Goal: Information Seeking & Learning: Find specific fact

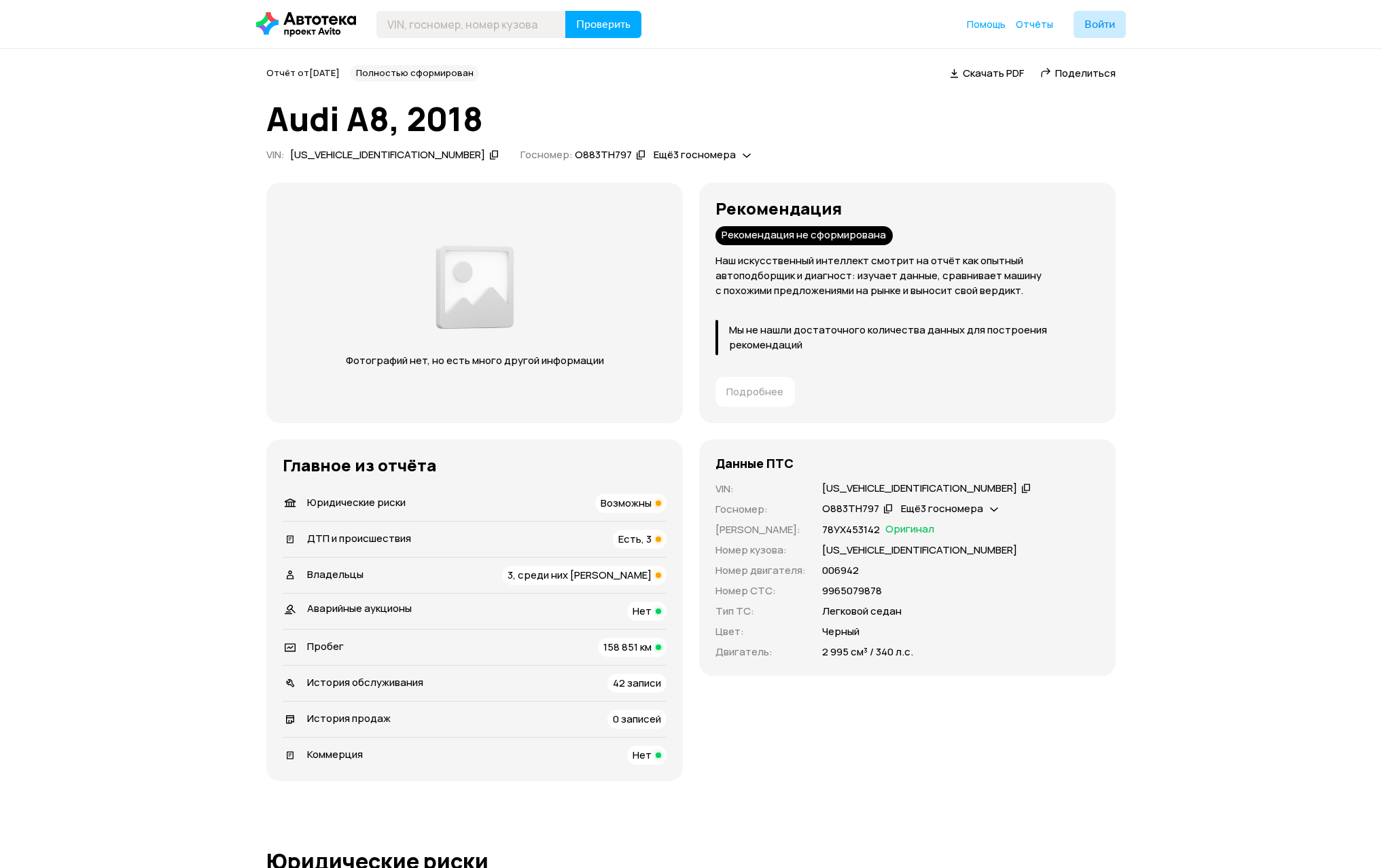
click at [637, 503] on span "Возможны" at bounding box center [626, 503] width 51 height 14
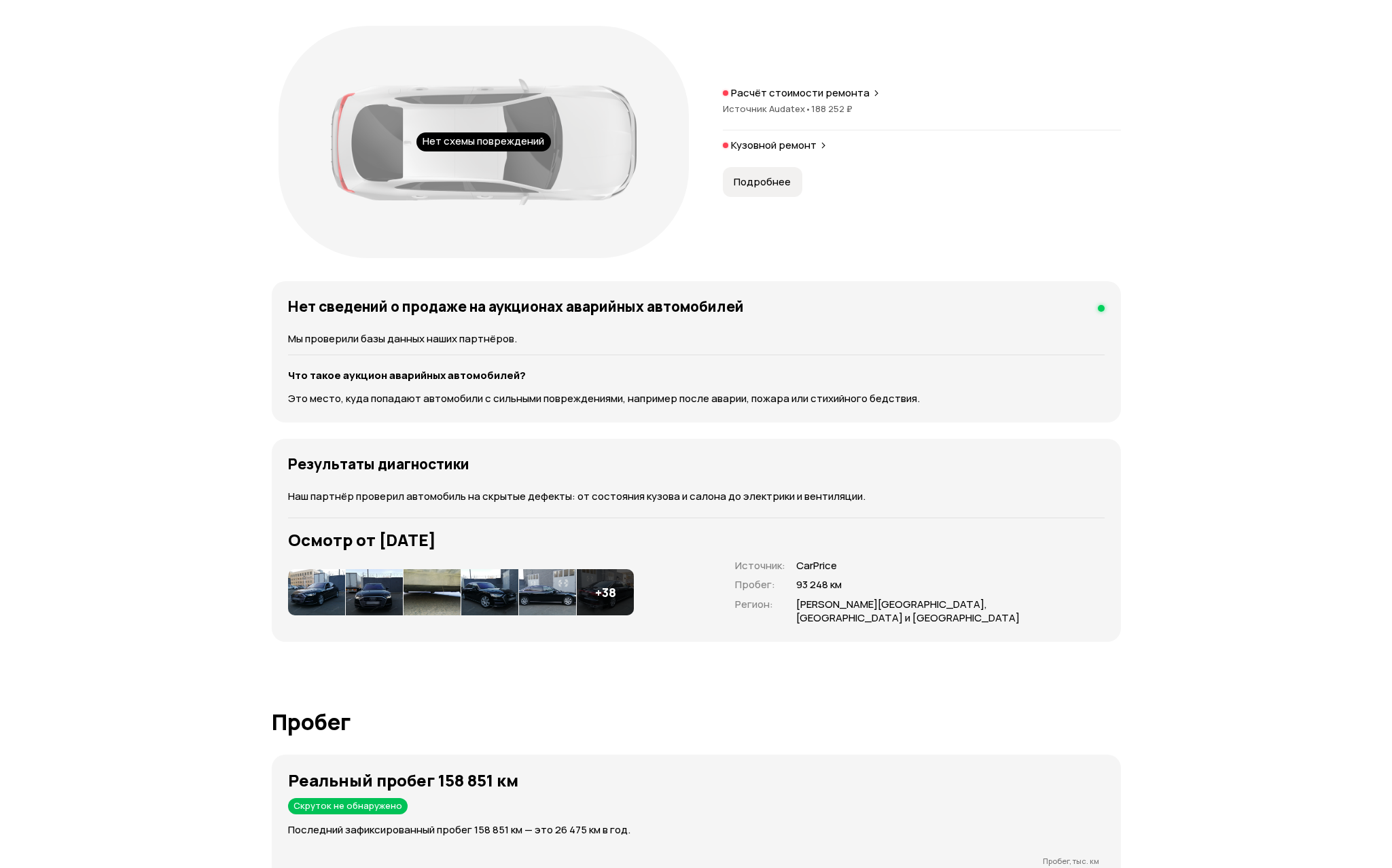
scroll to position [1528, 0]
click at [301, 589] on img at bounding box center [311, 591] width 57 height 46
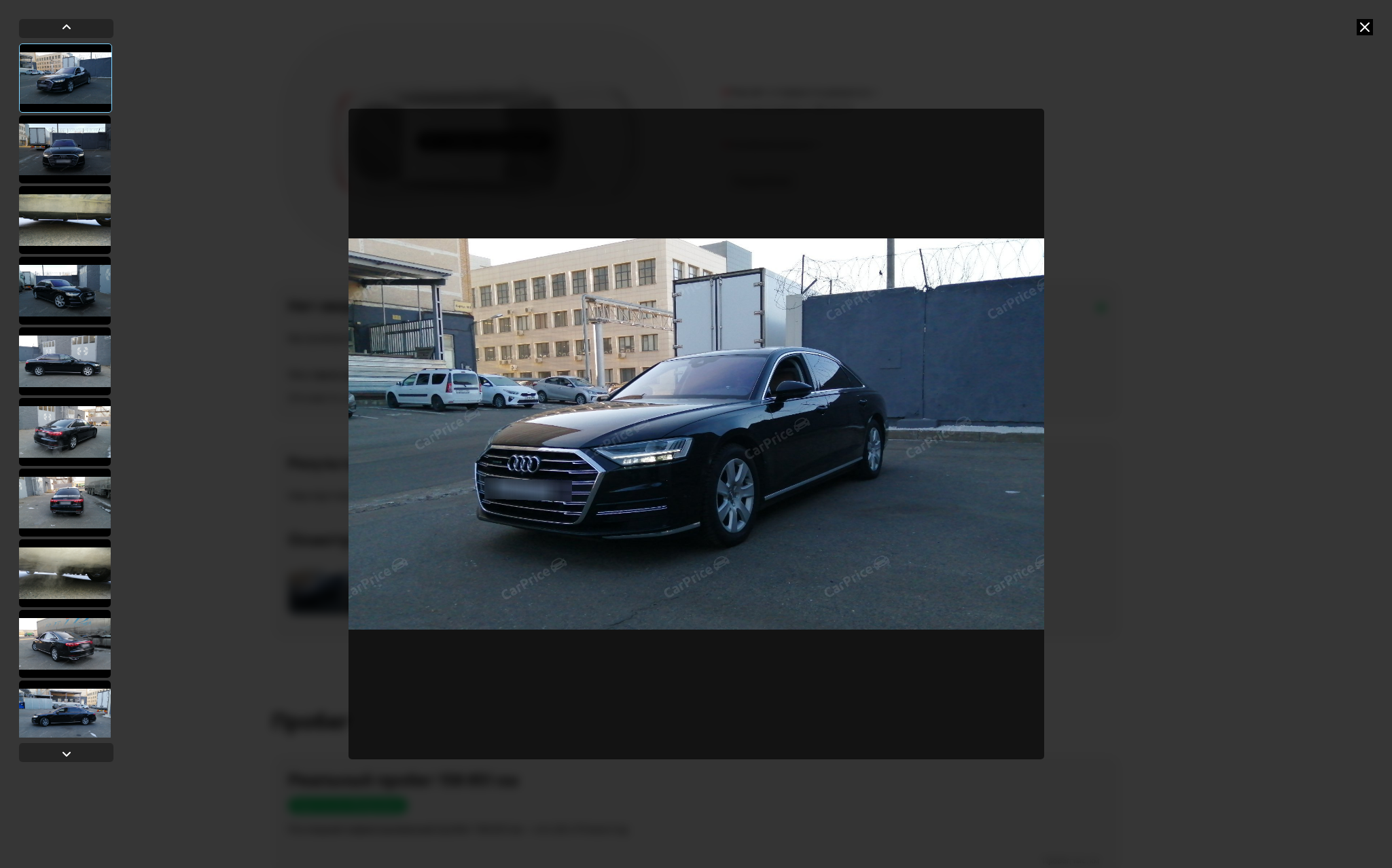
click at [90, 161] on div at bounding box center [65, 149] width 92 height 68
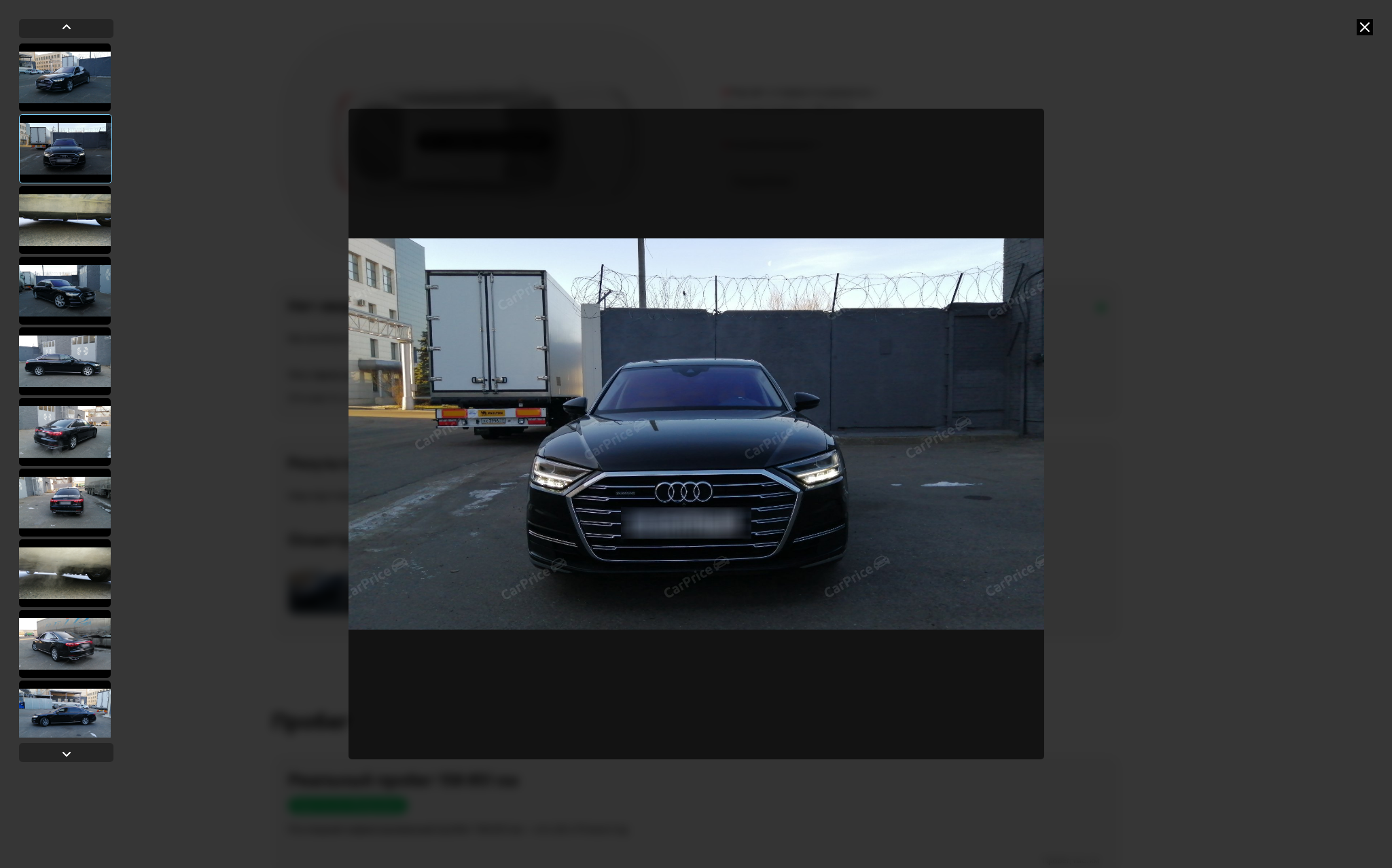
click at [69, 210] on div at bounding box center [65, 219] width 92 height 68
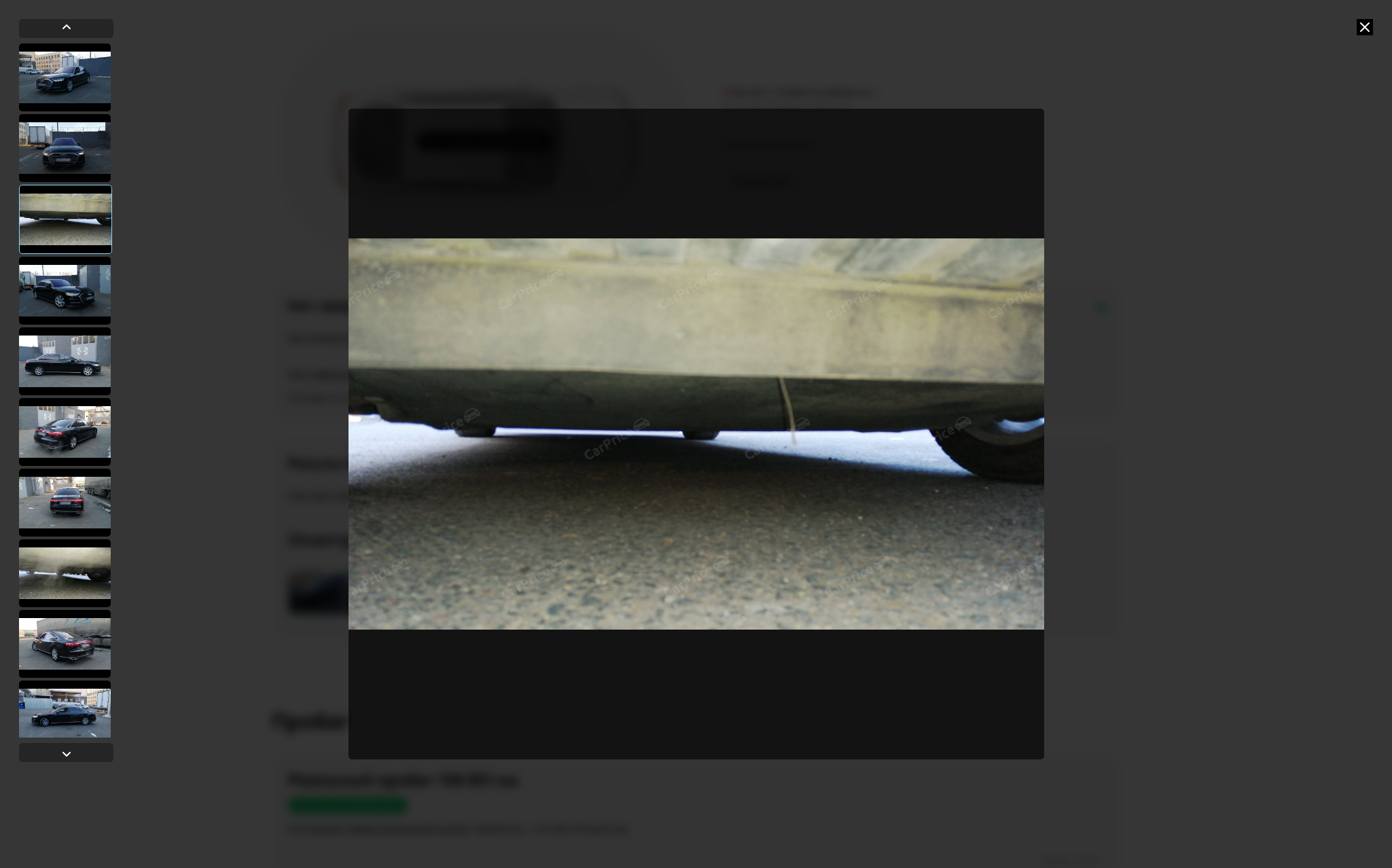
click at [68, 270] on div at bounding box center [65, 290] width 92 height 68
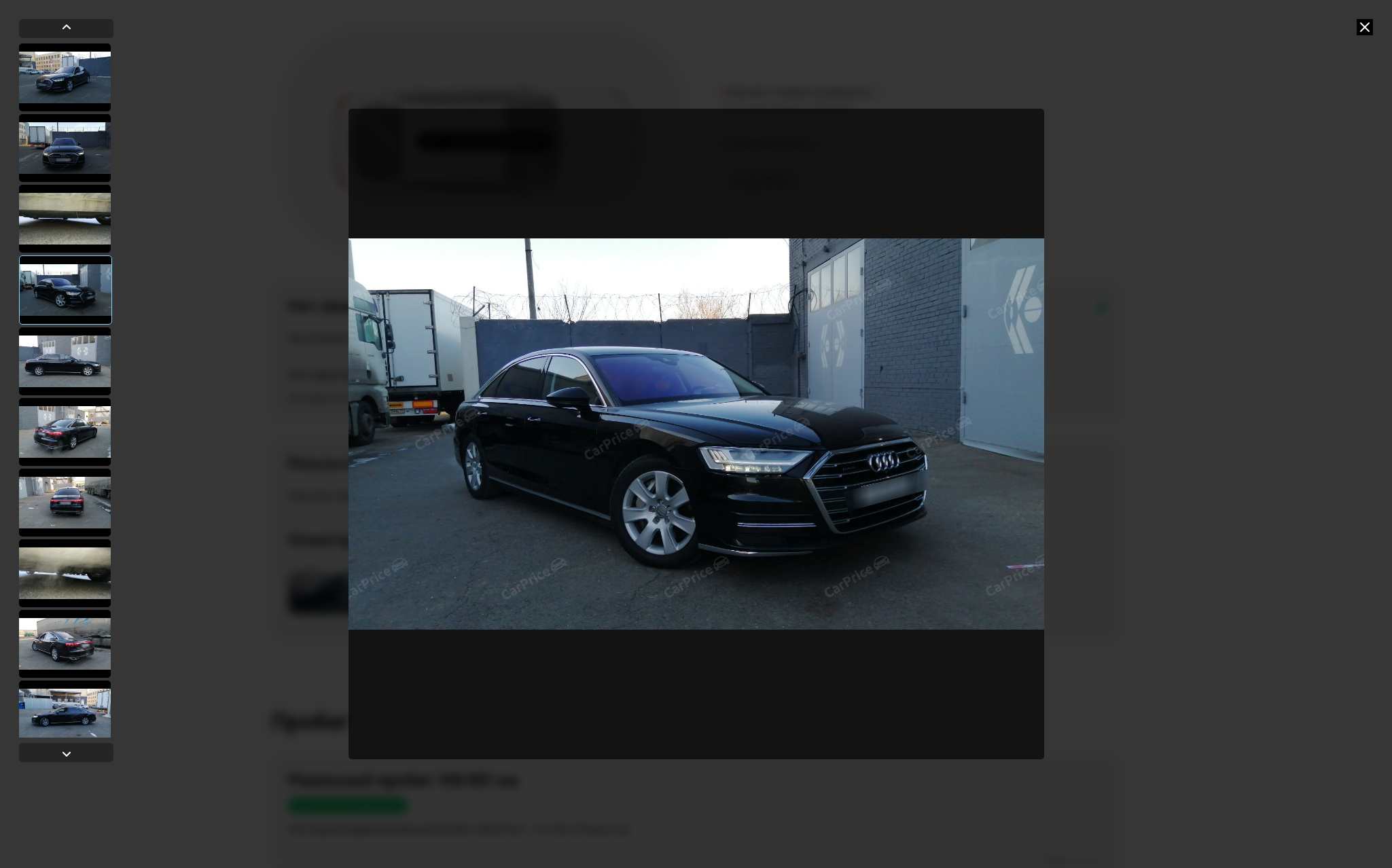
click at [68, 348] on div at bounding box center [65, 361] width 92 height 68
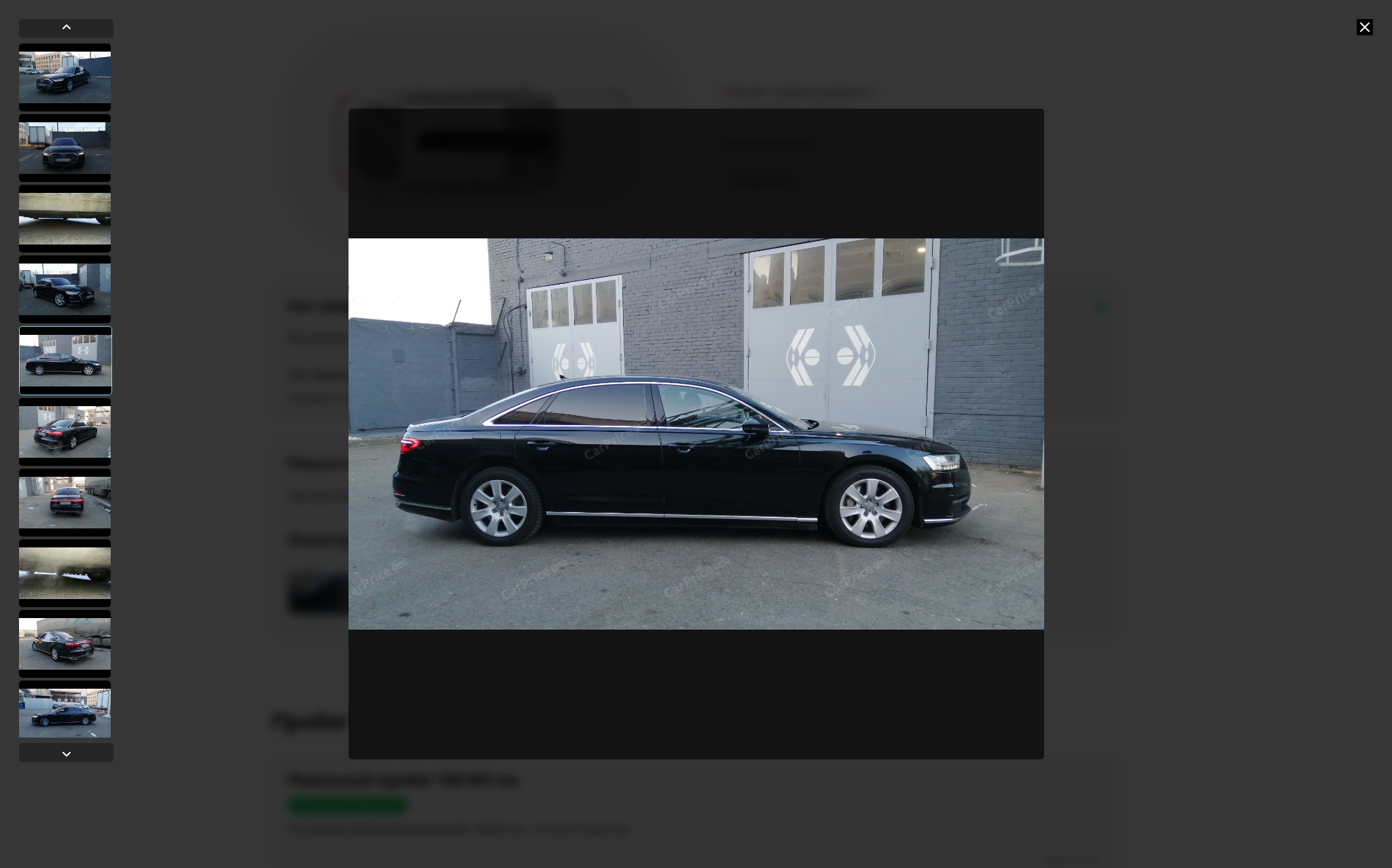
click at [81, 434] on div at bounding box center [65, 431] width 92 height 68
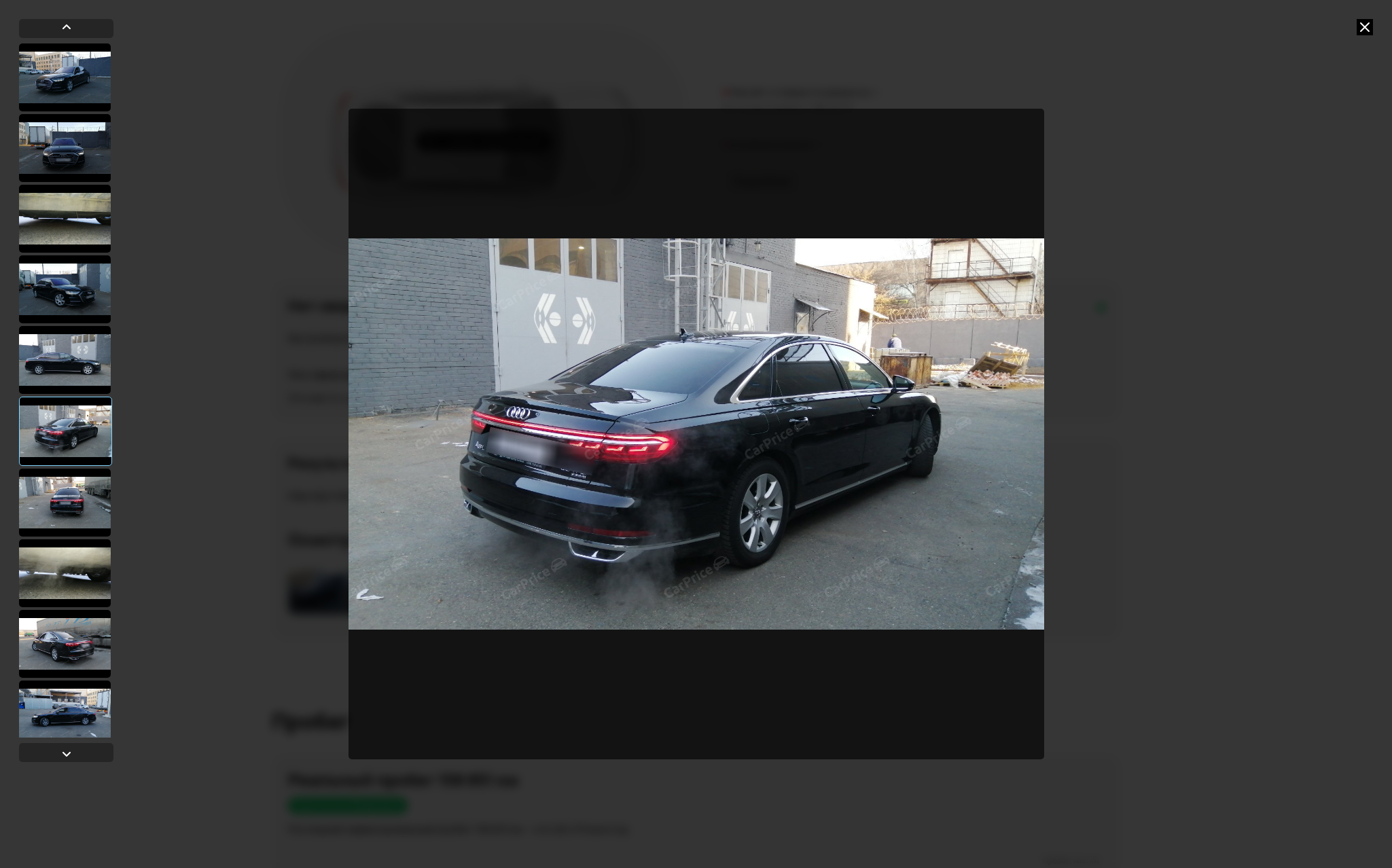
click at [79, 501] on div at bounding box center [65, 502] width 92 height 68
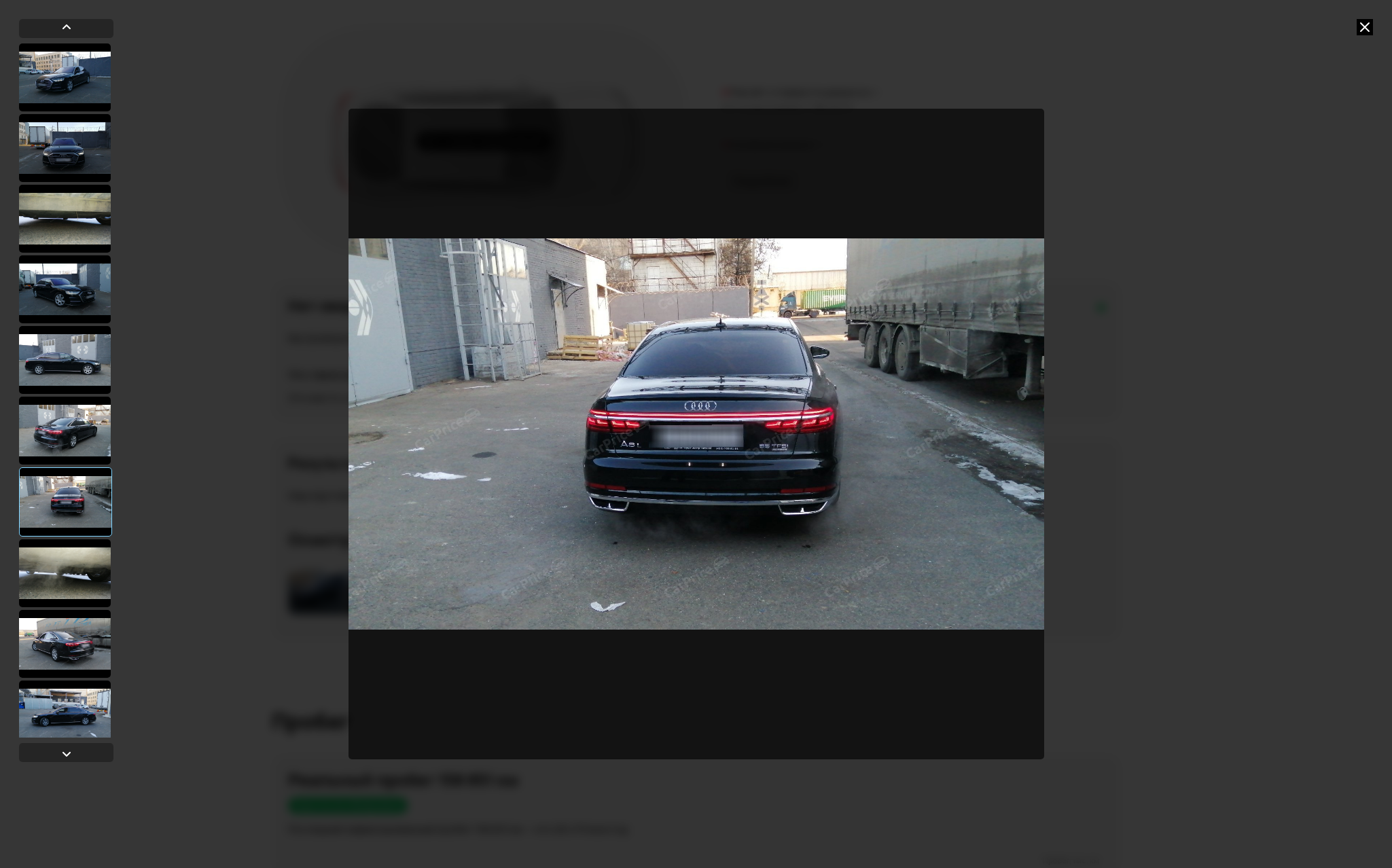
click at [72, 571] on div at bounding box center [65, 573] width 92 height 68
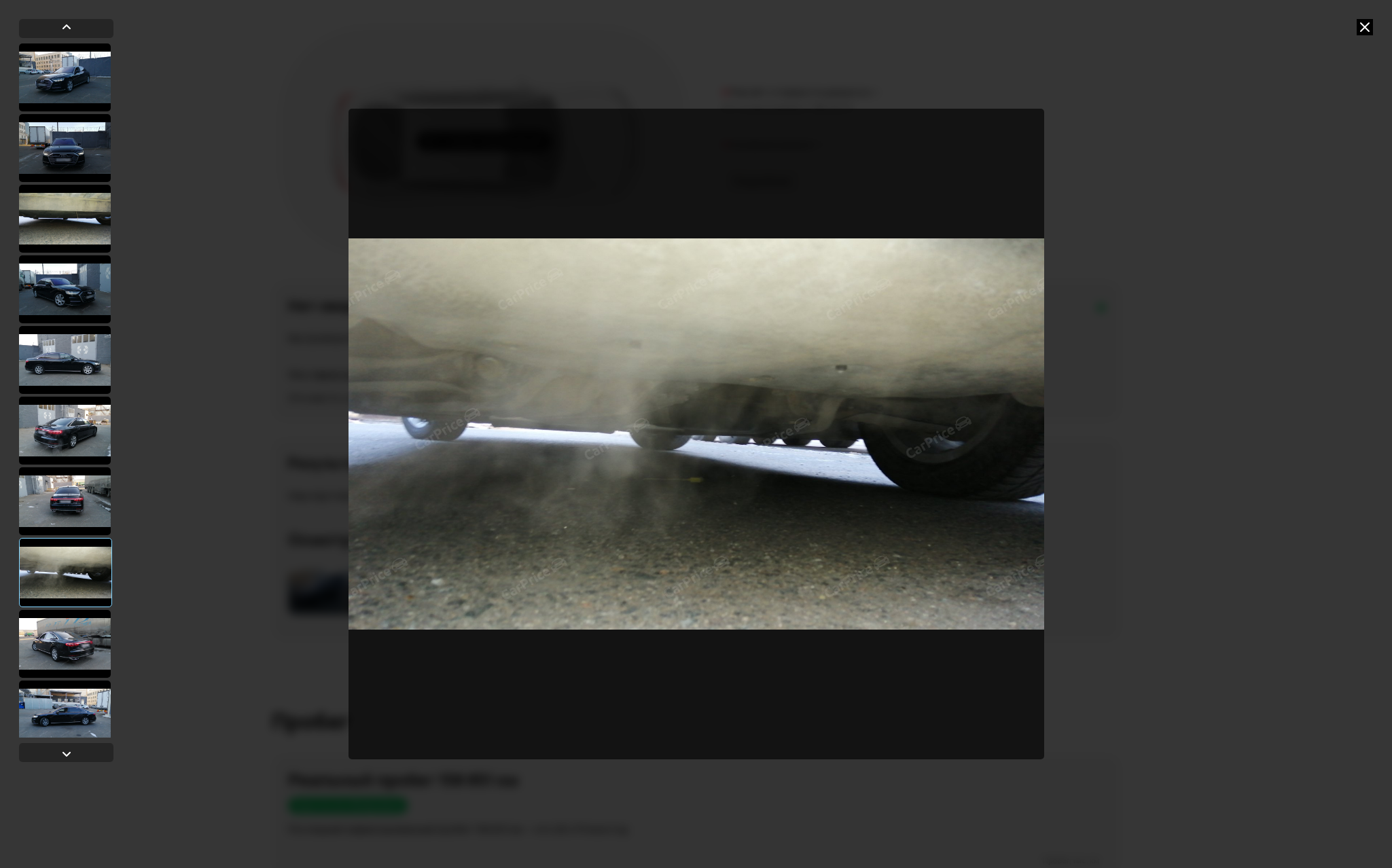
click at [62, 637] on div at bounding box center [65, 643] width 92 height 68
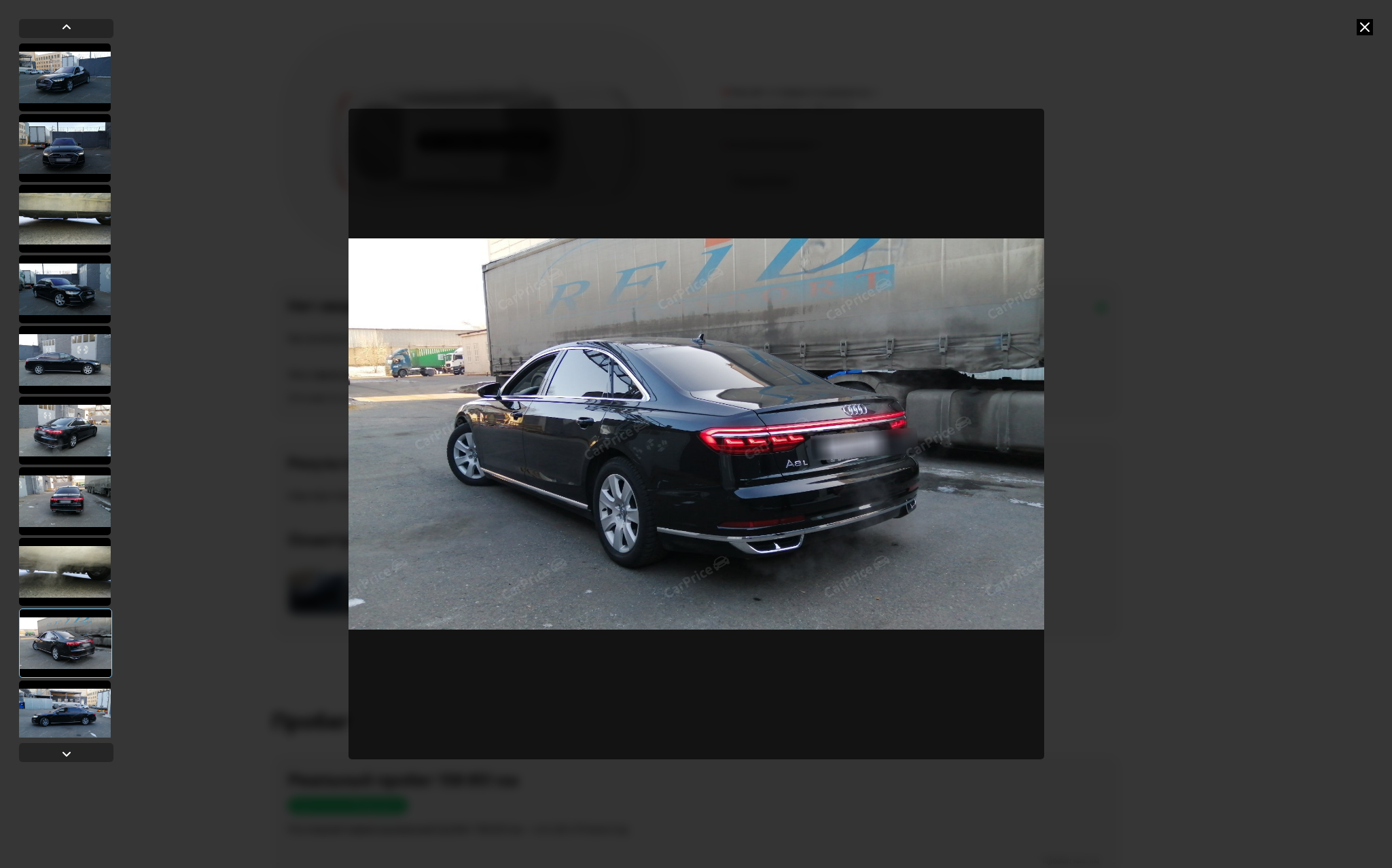
click at [75, 717] on div at bounding box center [65, 714] width 92 height 68
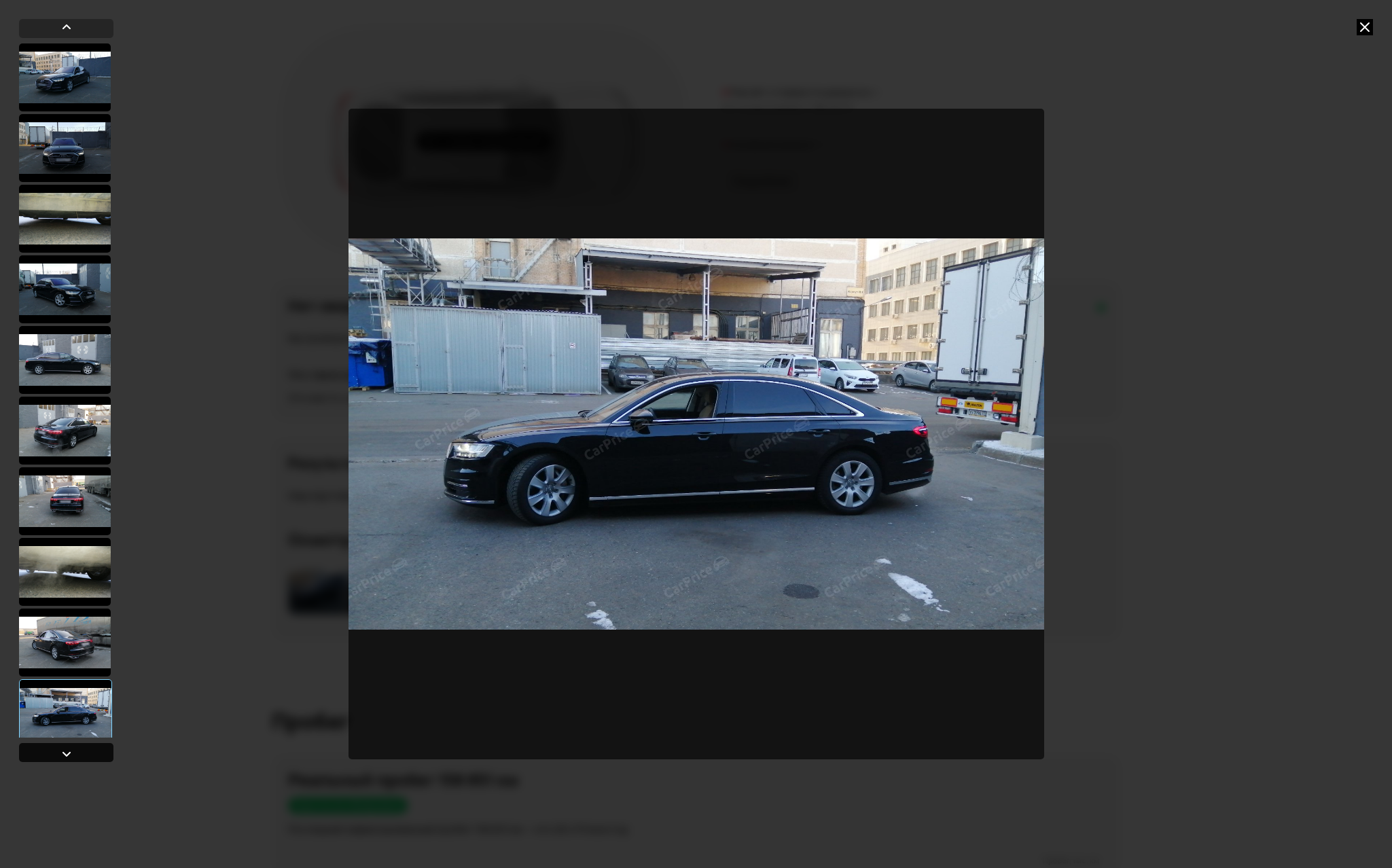
click at [64, 751] on div at bounding box center [66, 753] width 16 height 16
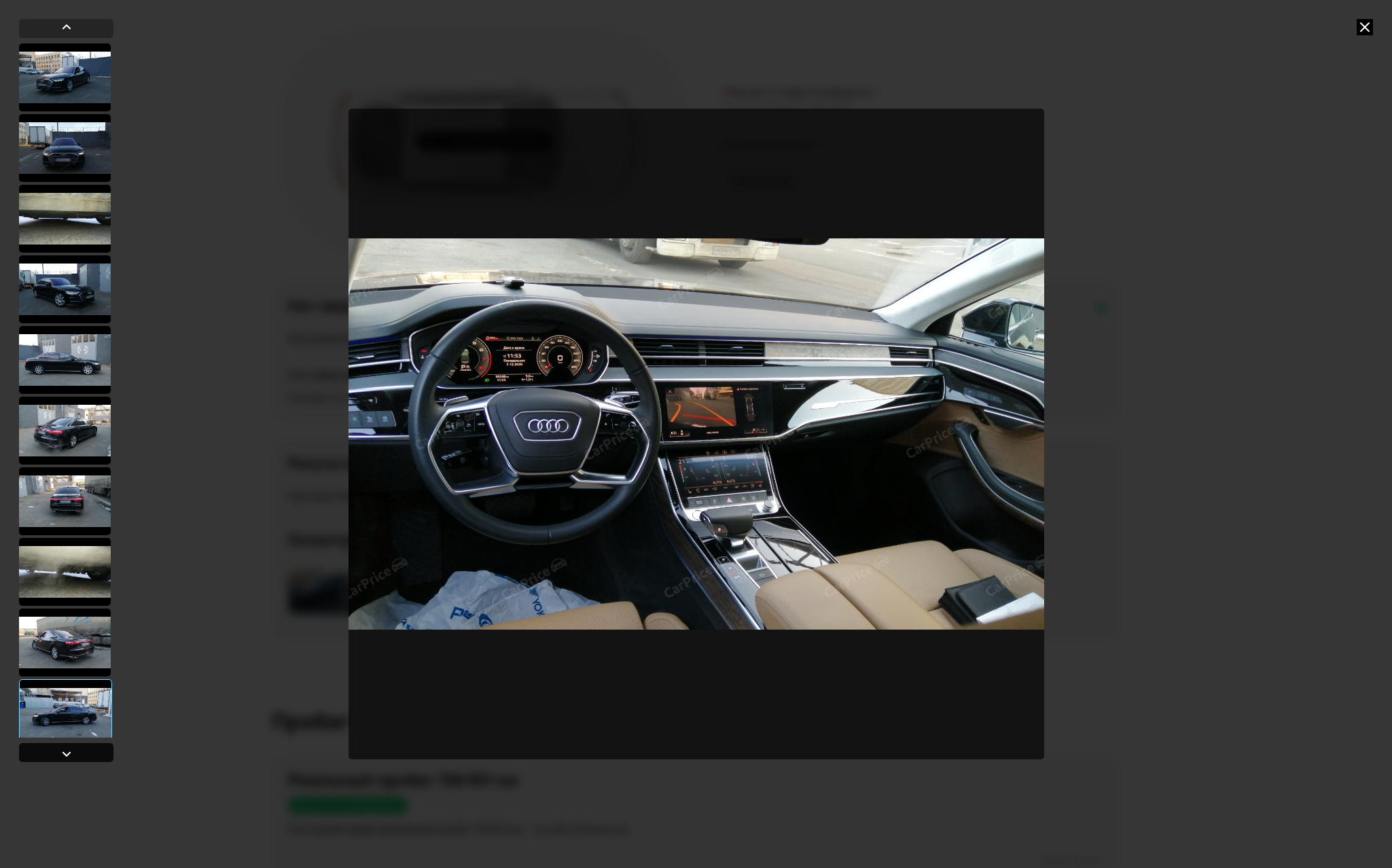
scroll to position [702, 0]
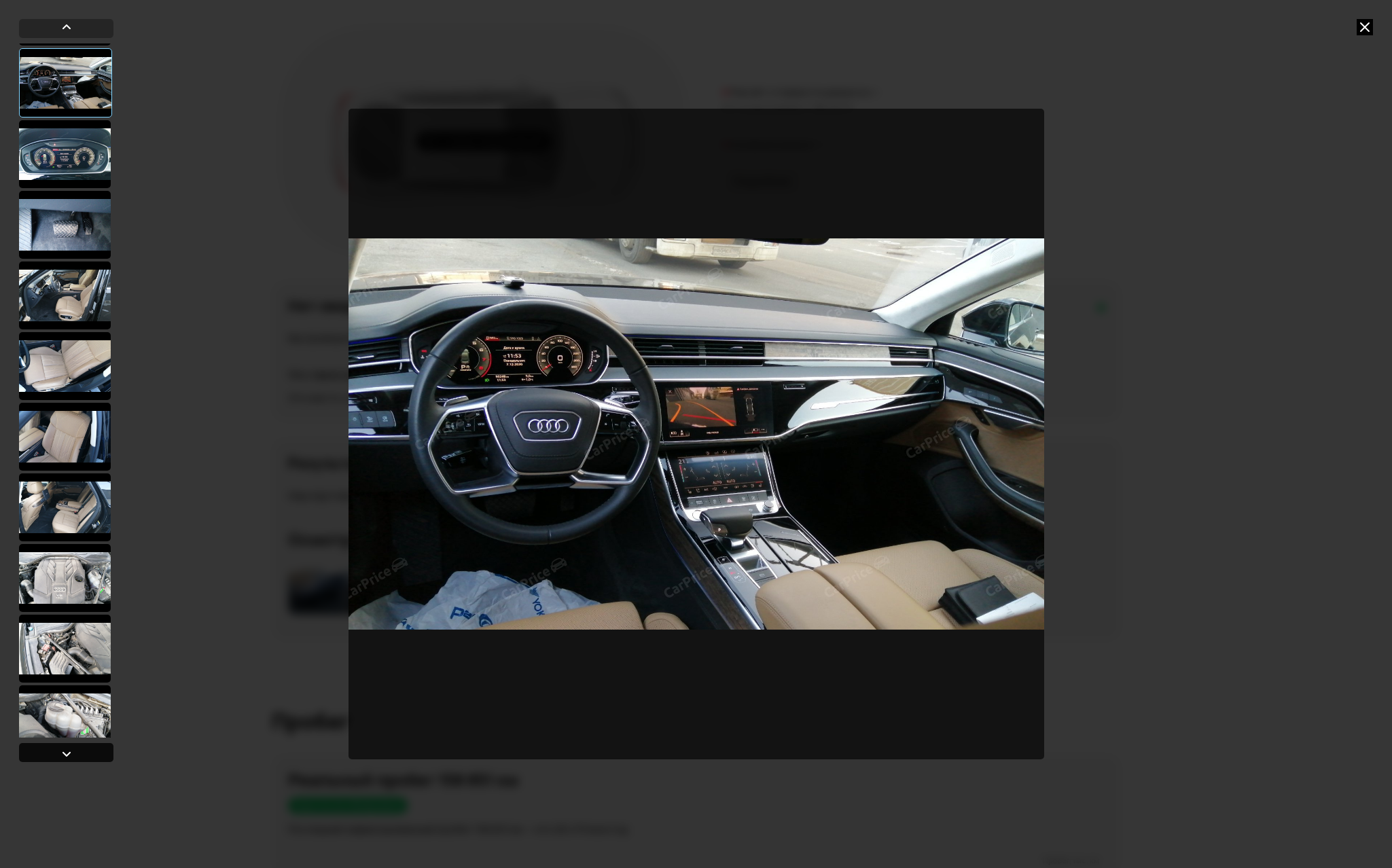
click at [64, 751] on div at bounding box center [66, 753] width 16 height 16
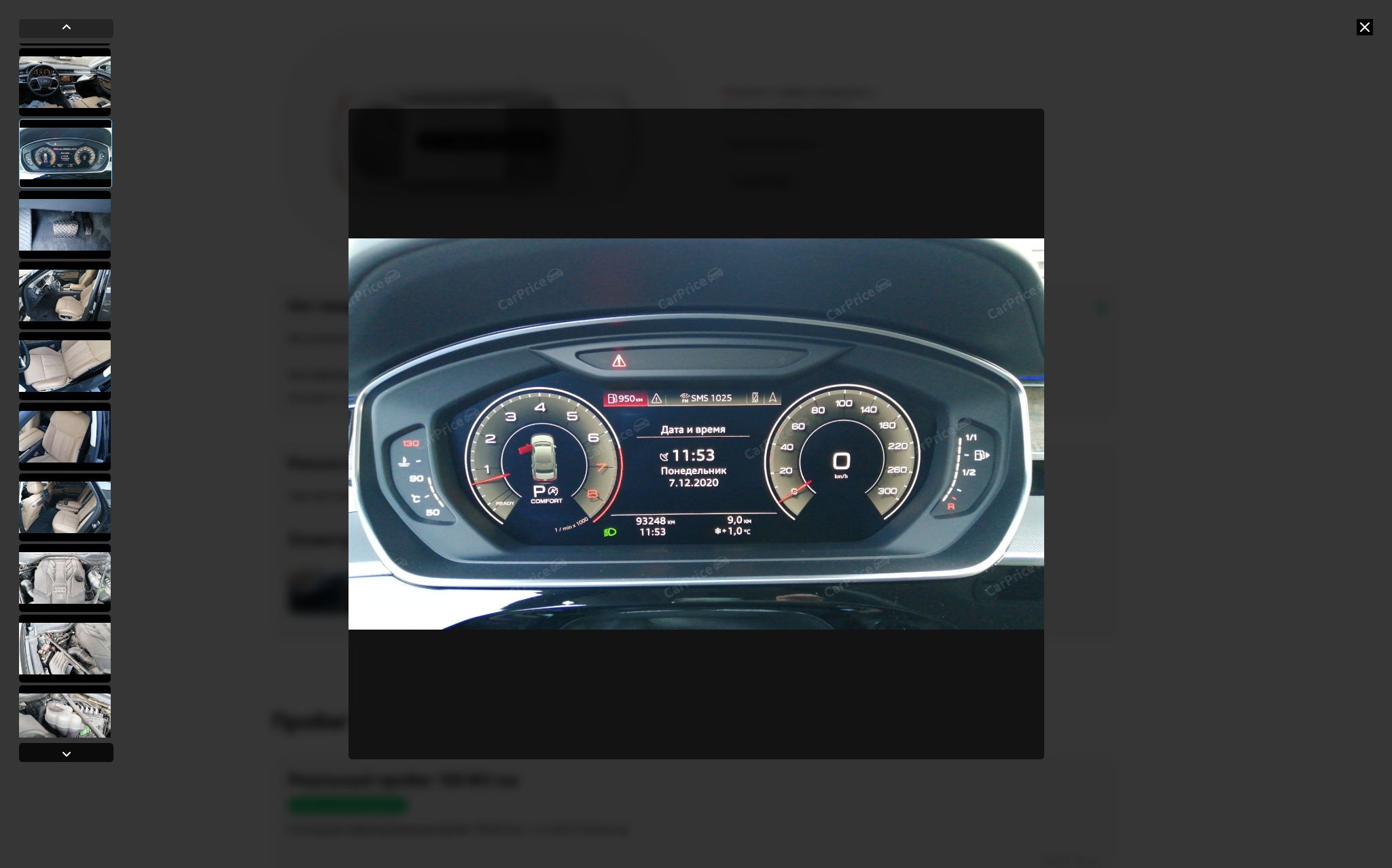
click at [64, 751] on div at bounding box center [66, 753] width 16 height 16
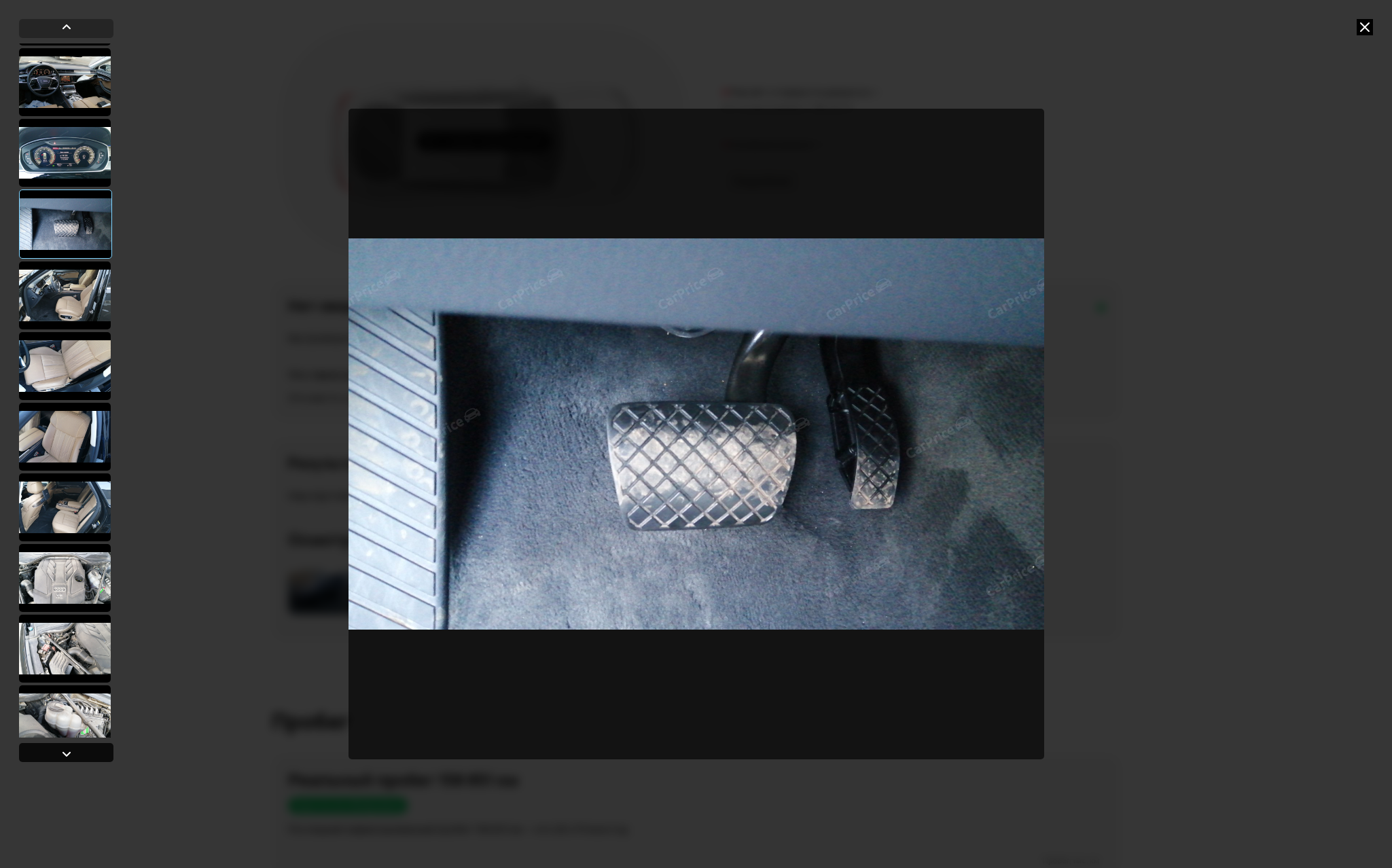
click at [64, 751] on div at bounding box center [66, 753] width 16 height 16
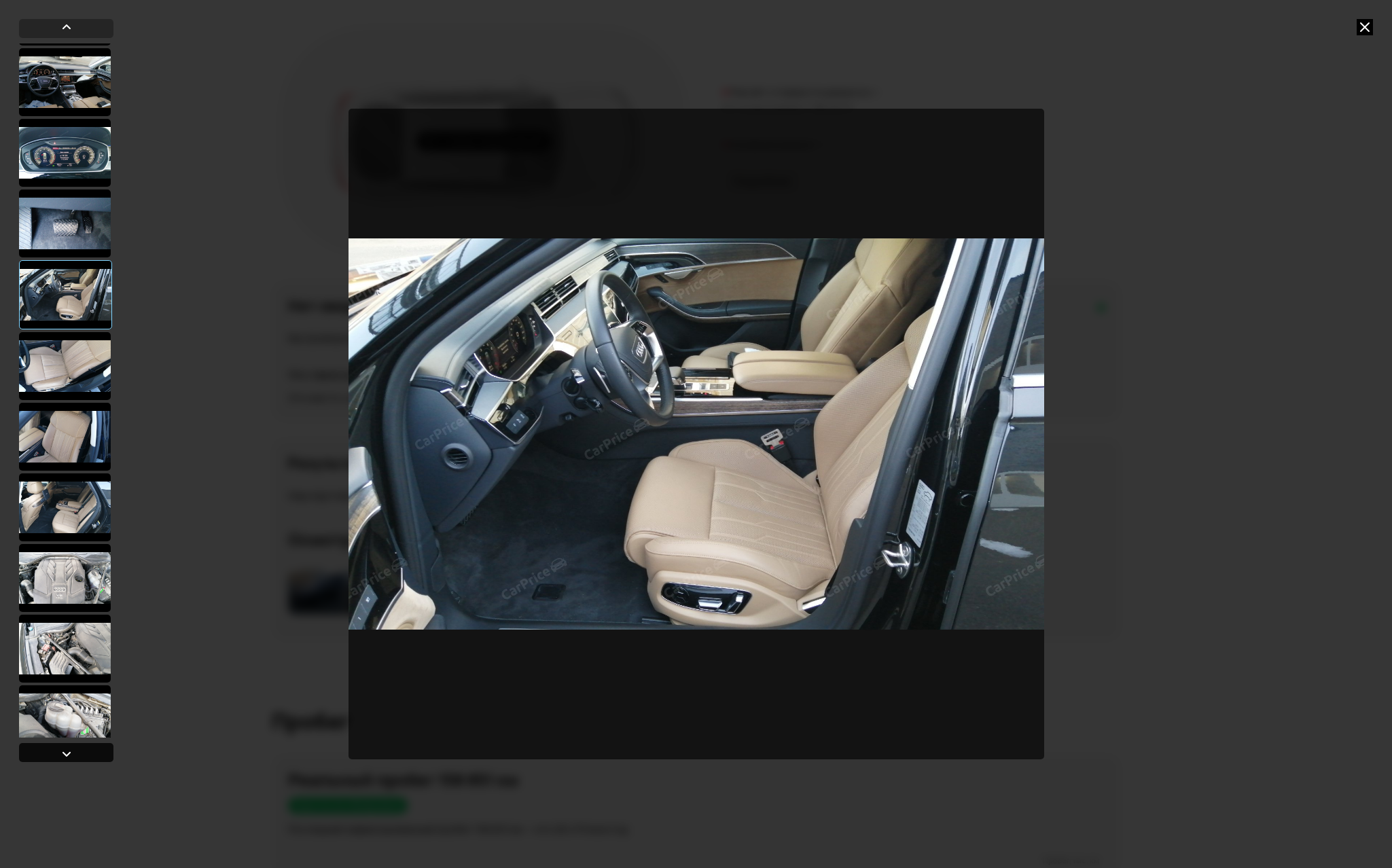
click at [64, 751] on div at bounding box center [66, 753] width 16 height 16
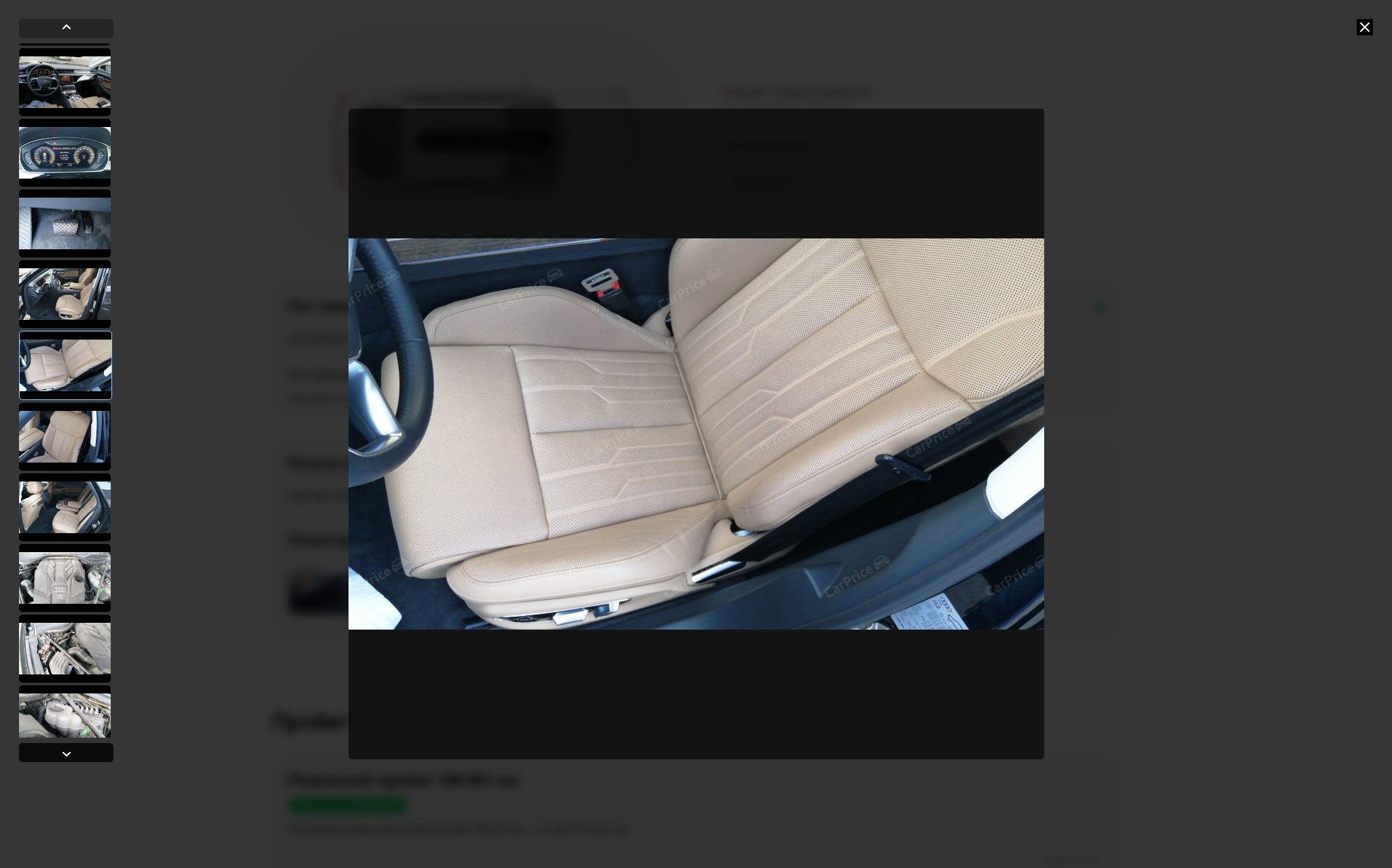
click at [64, 751] on div at bounding box center [66, 753] width 16 height 16
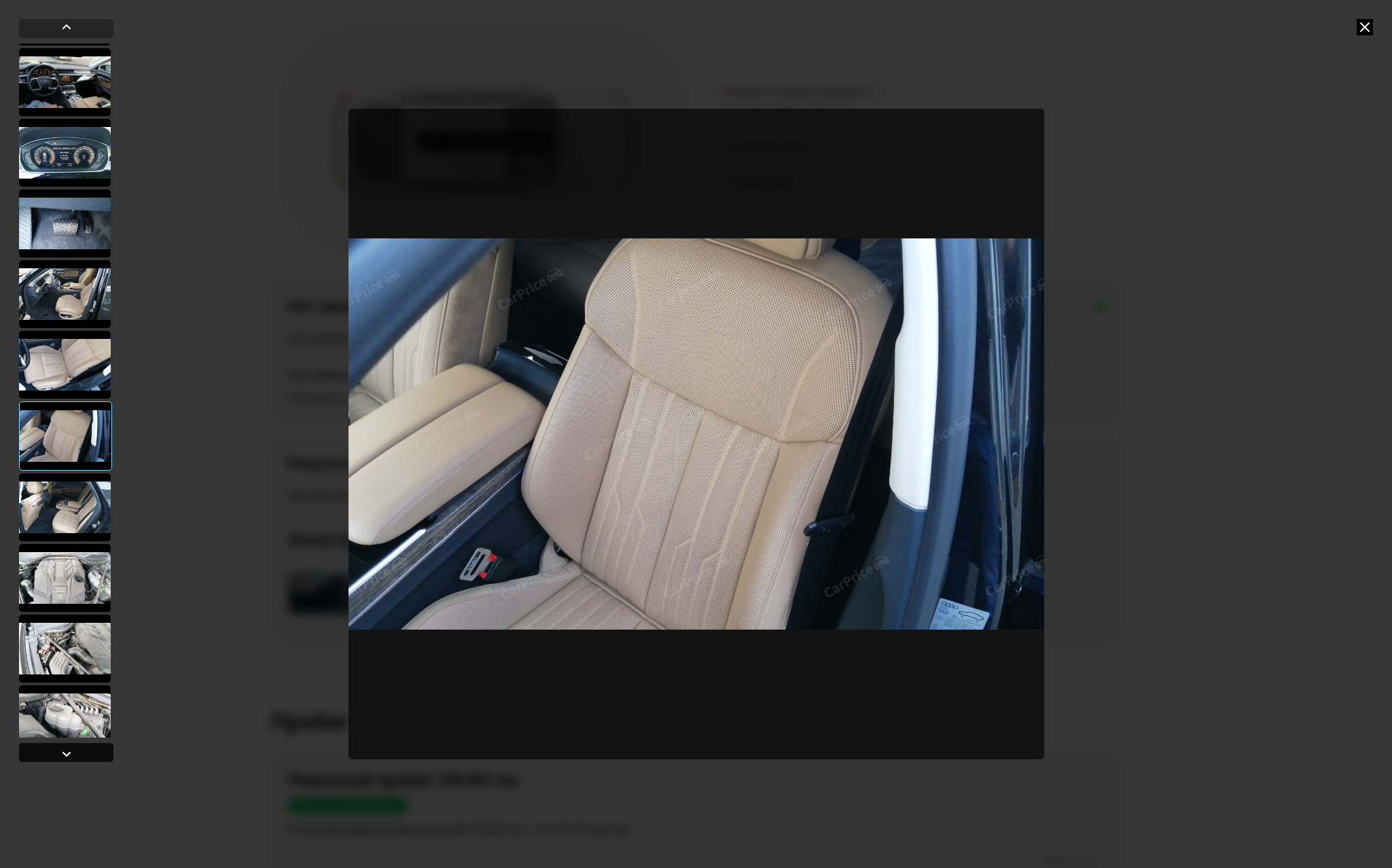
click at [64, 751] on div at bounding box center [66, 753] width 16 height 16
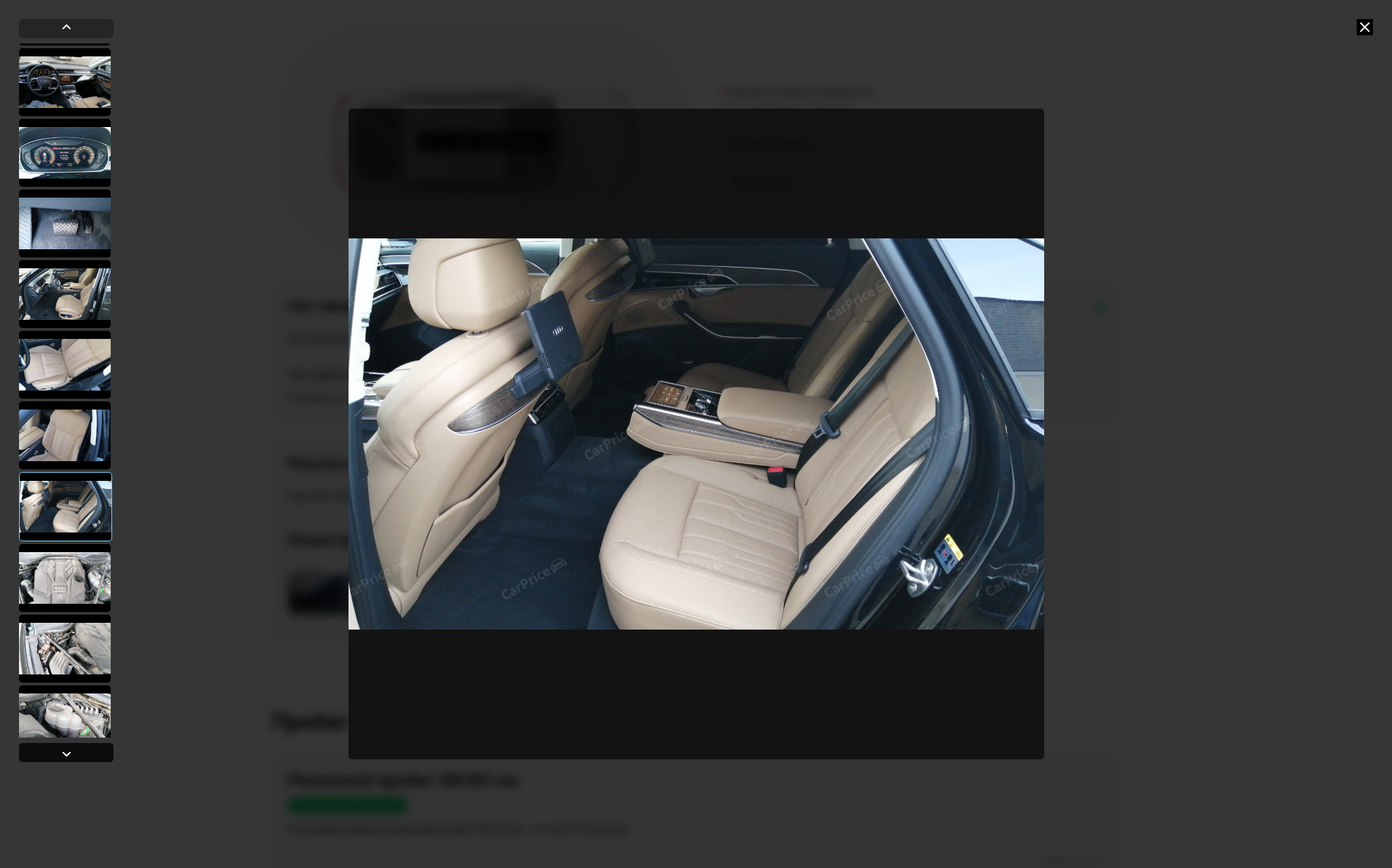
click at [64, 751] on div at bounding box center [66, 753] width 16 height 16
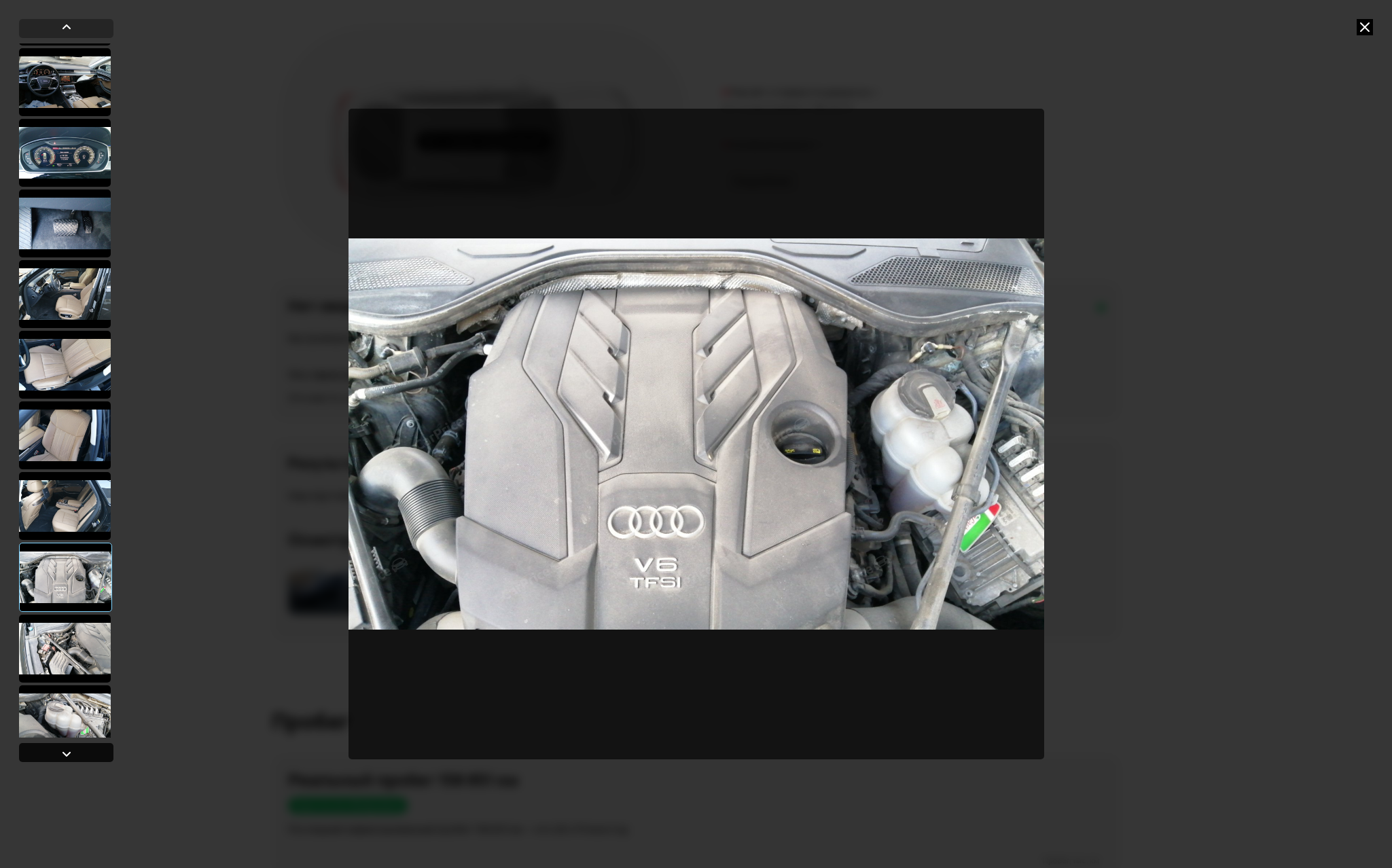
click at [64, 751] on div at bounding box center [66, 753] width 16 height 16
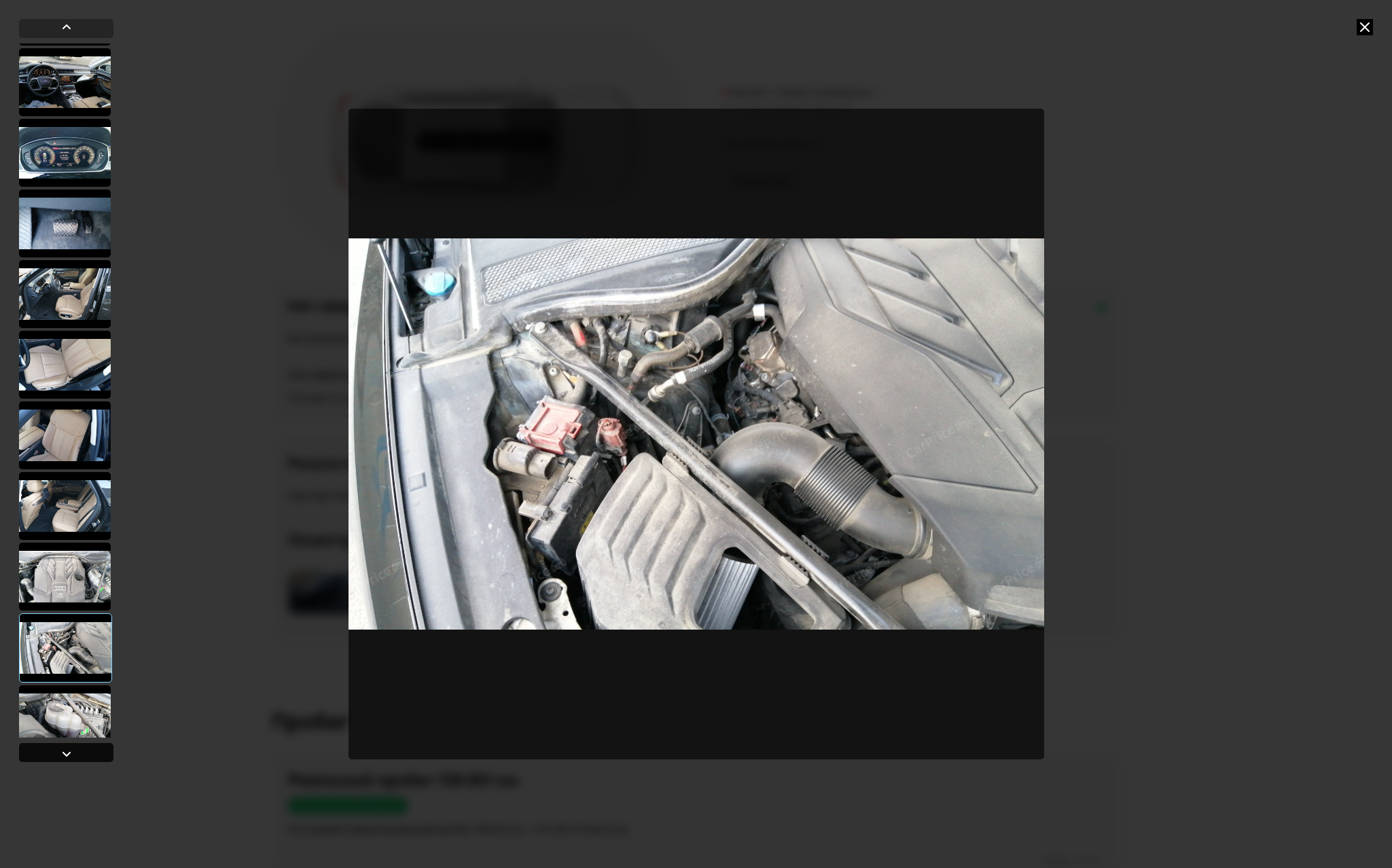
click at [64, 751] on div at bounding box center [66, 753] width 16 height 16
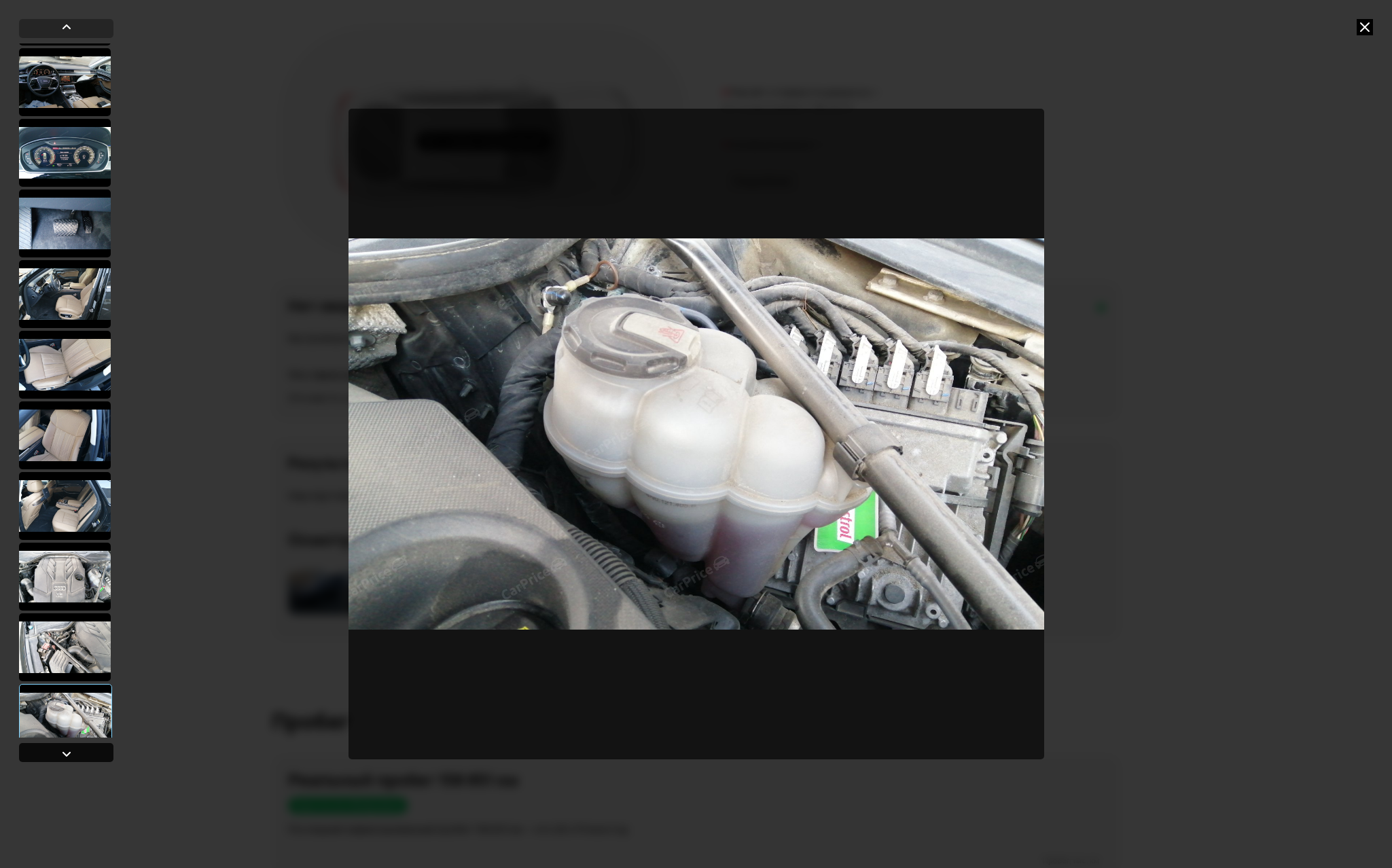
click at [64, 751] on div at bounding box center [66, 753] width 16 height 16
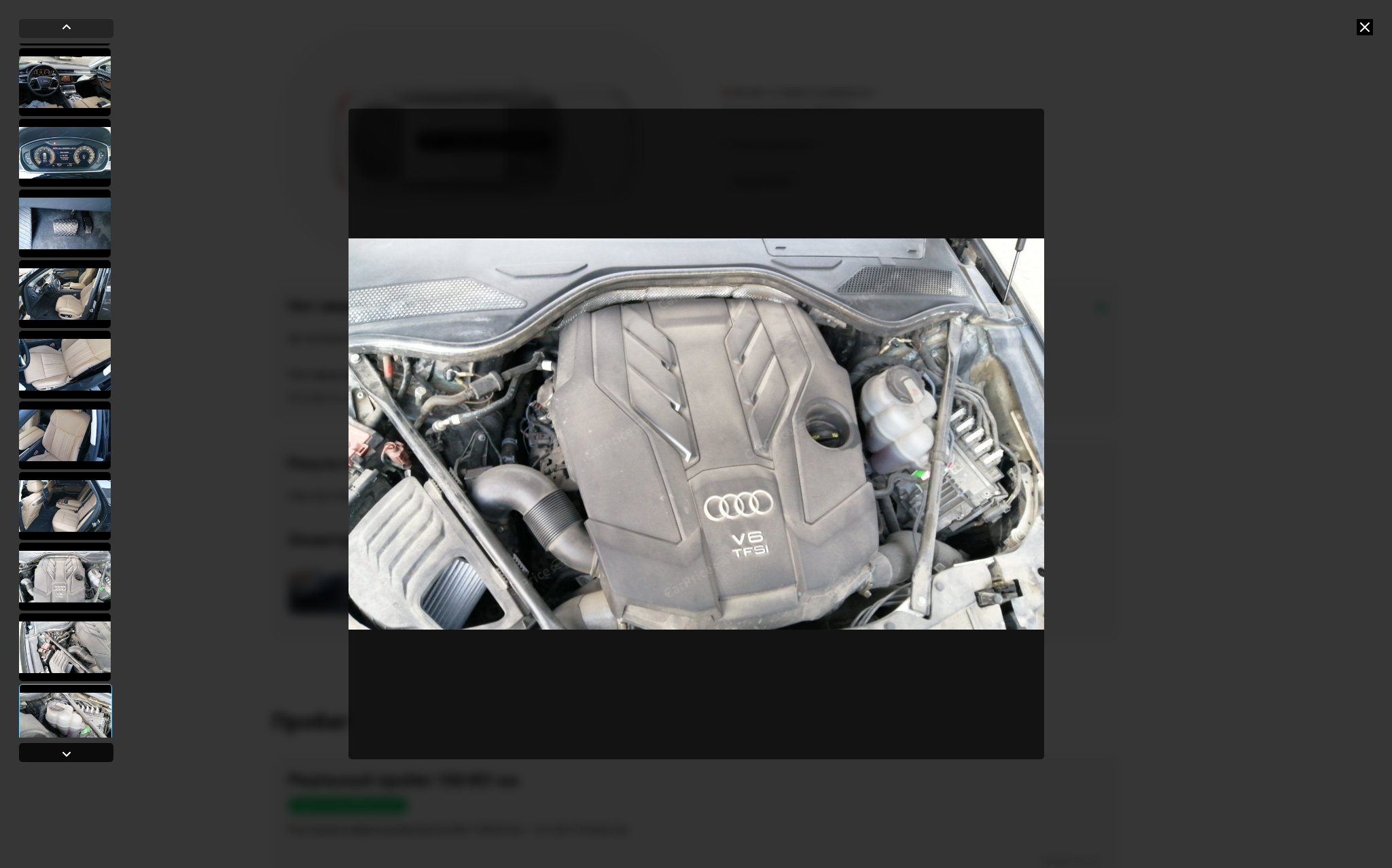
scroll to position [1381, 0]
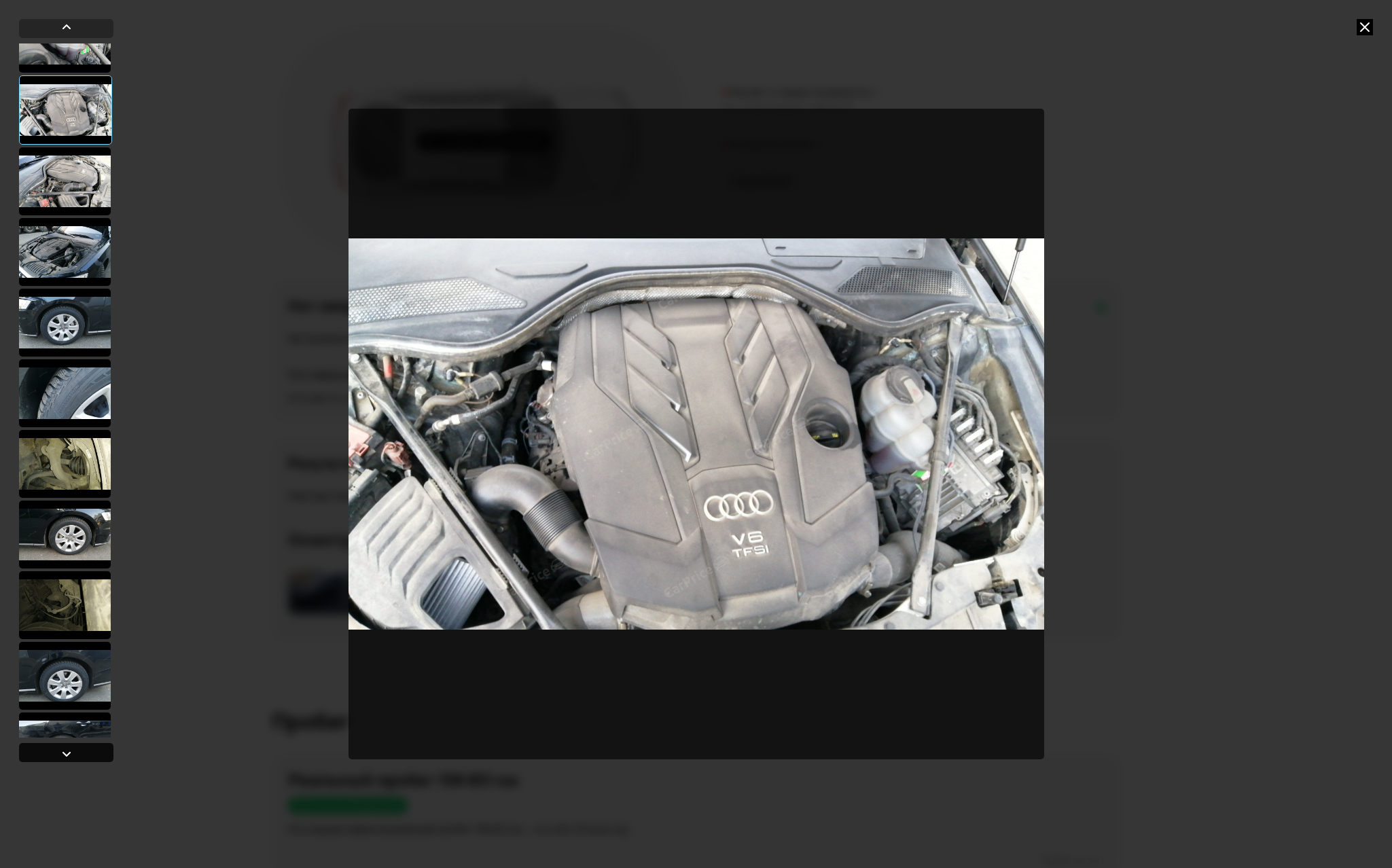
click at [64, 751] on div at bounding box center [66, 753] width 16 height 16
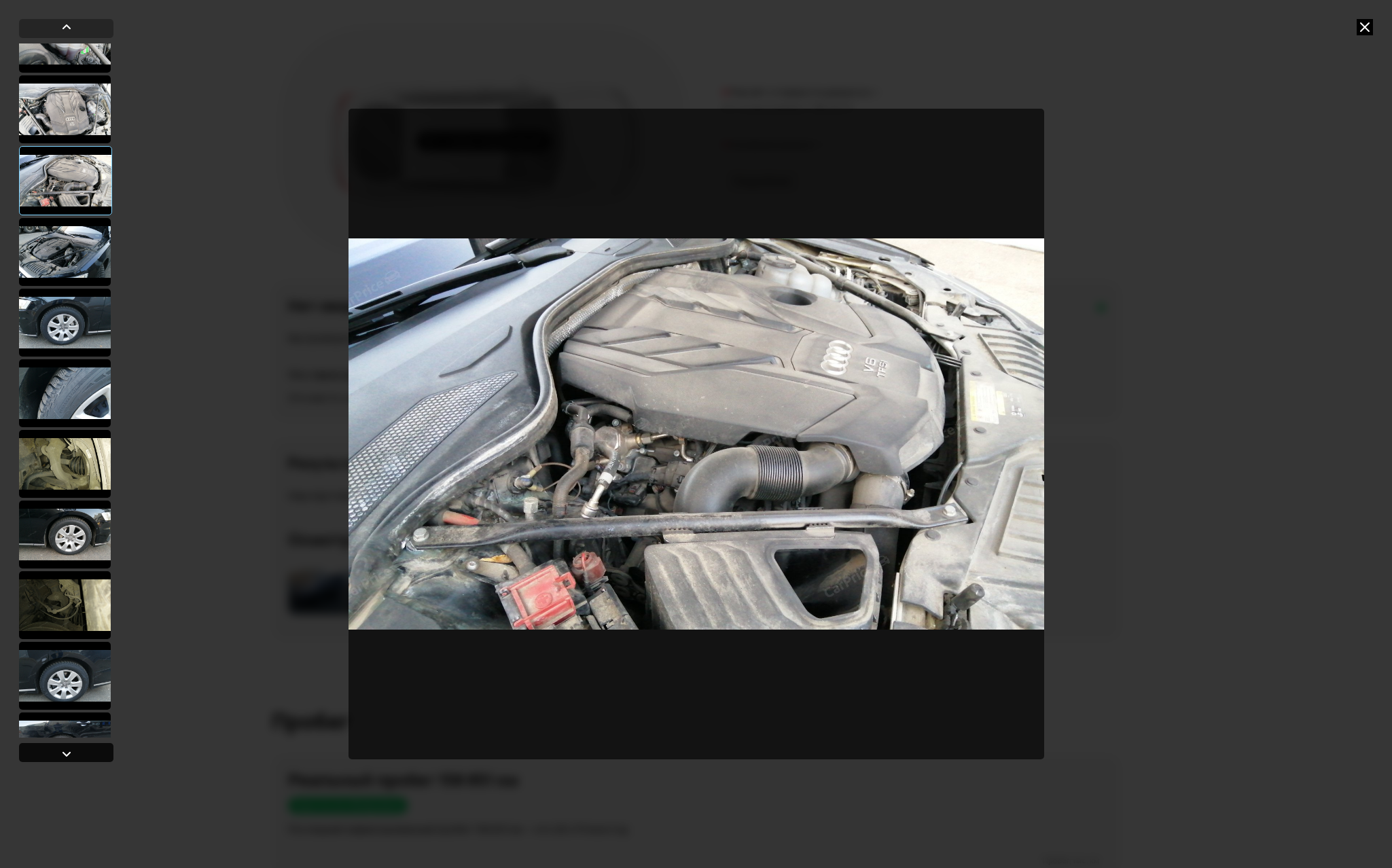
click at [64, 751] on div at bounding box center [66, 753] width 16 height 16
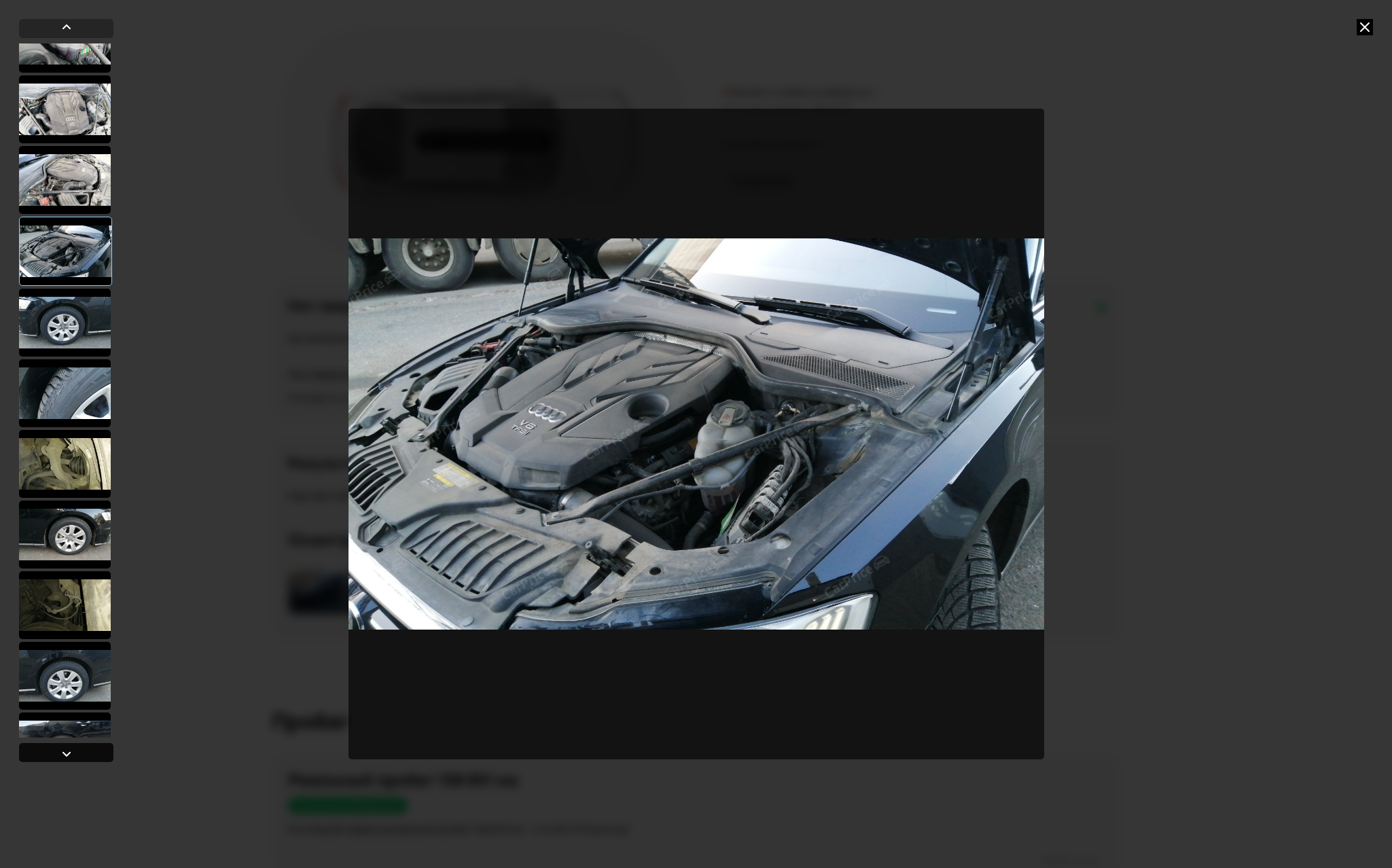
click at [64, 751] on div at bounding box center [66, 753] width 16 height 16
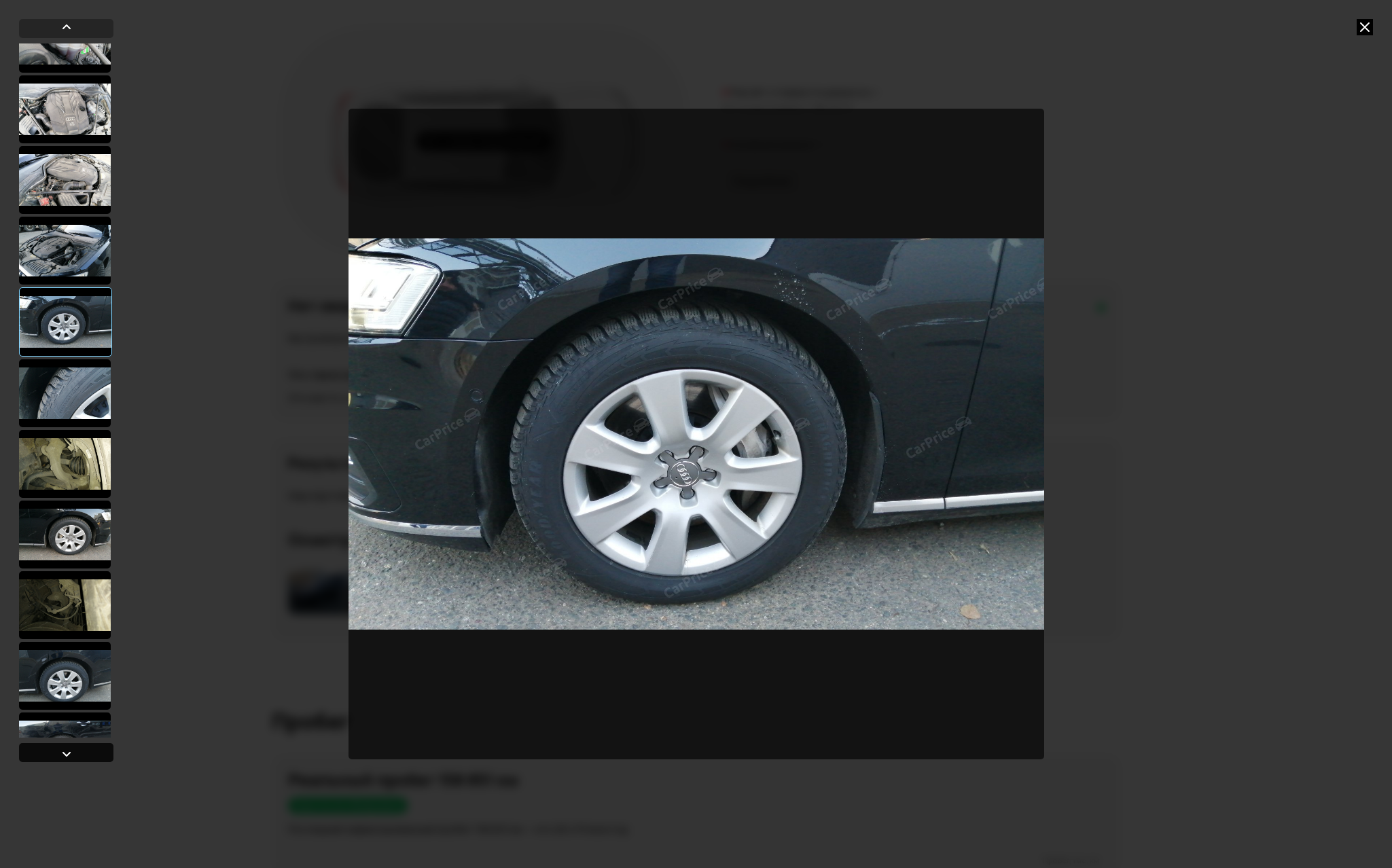
click at [64, 751] on div at bounding box center [66, 753] width 16 height 16
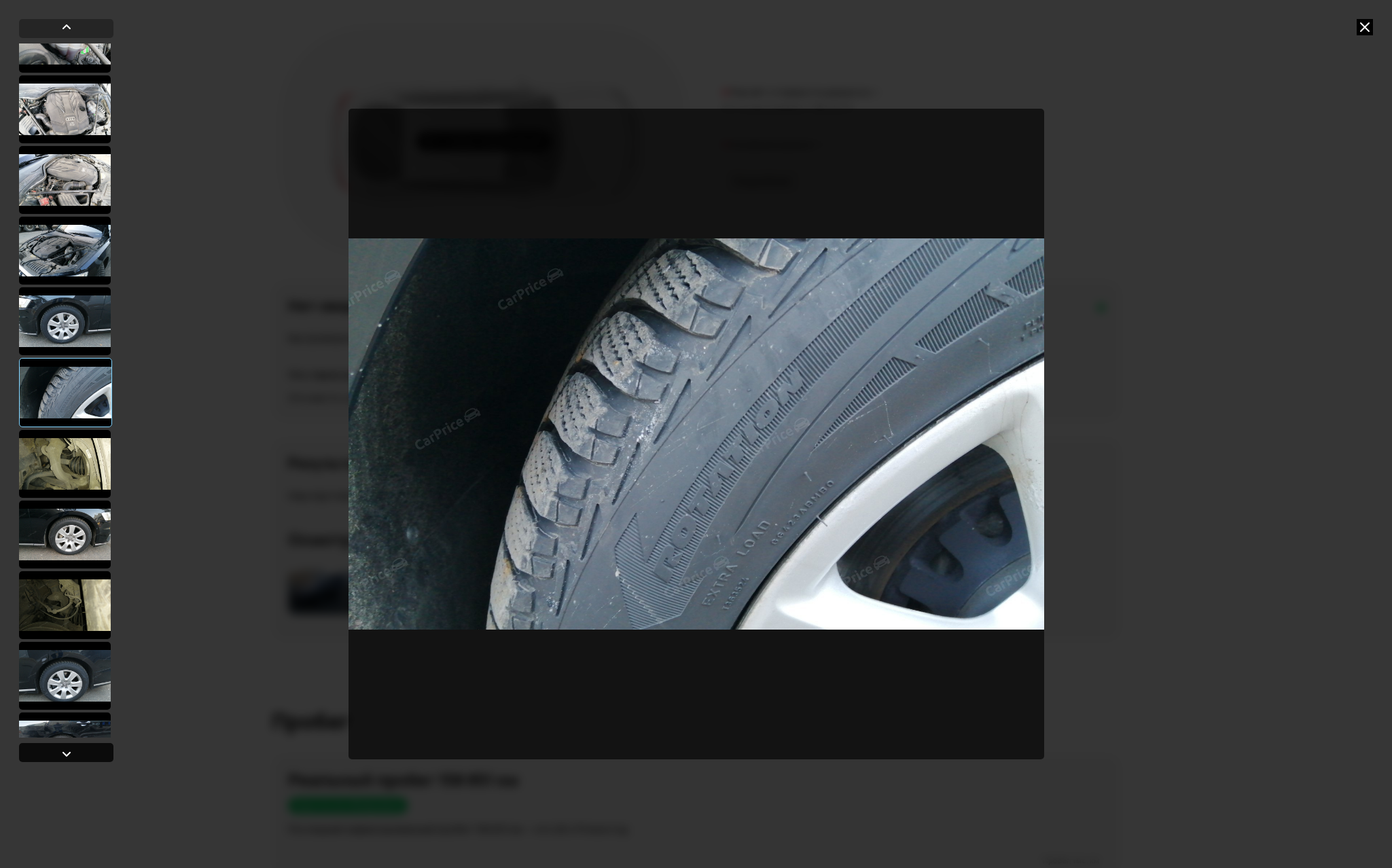
click at [64, 751] on div at bounding box center [66, 753] width 16 height 16
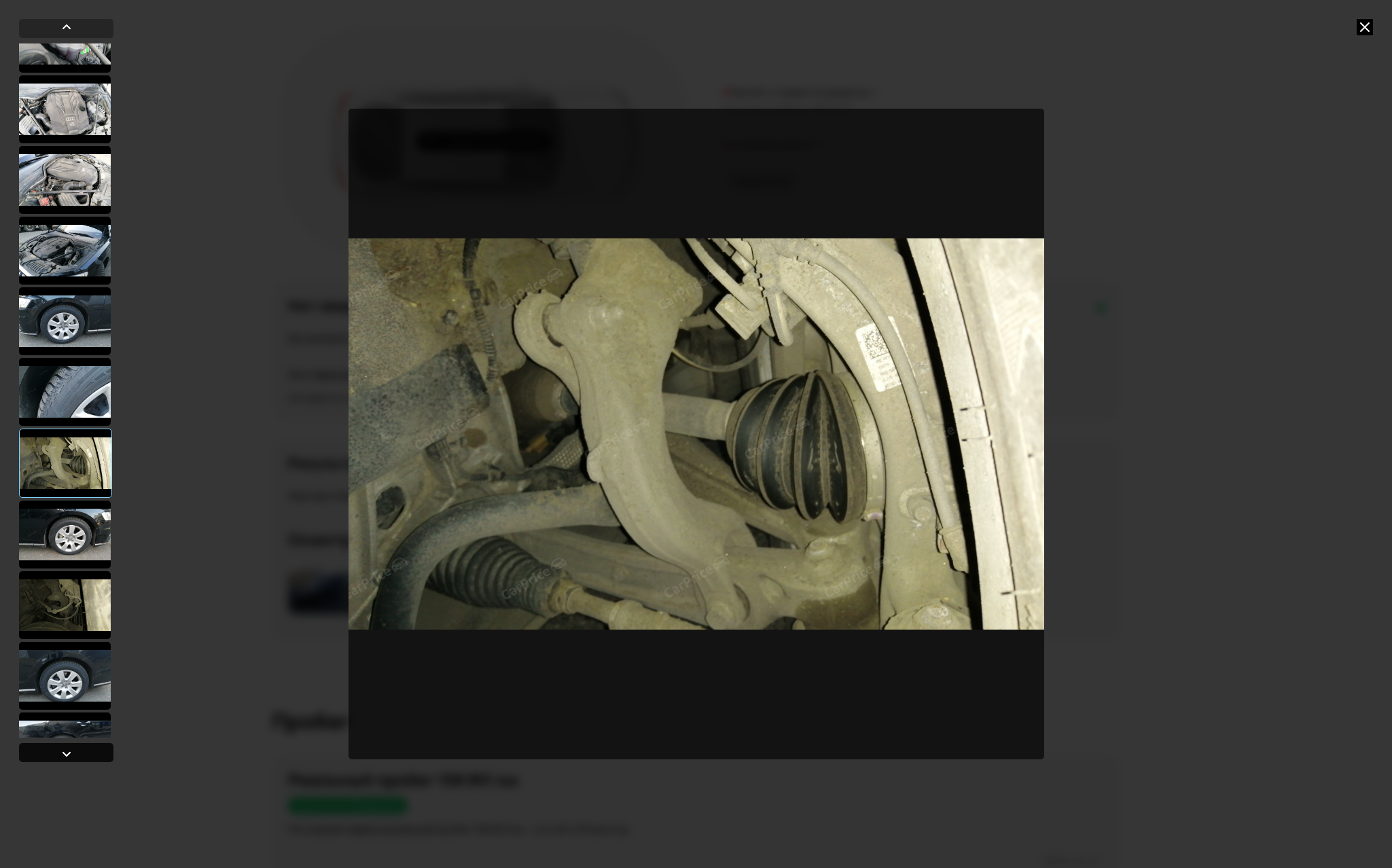
click at [64, 751] on div at bounding box center [66, 753] width 16 height 16
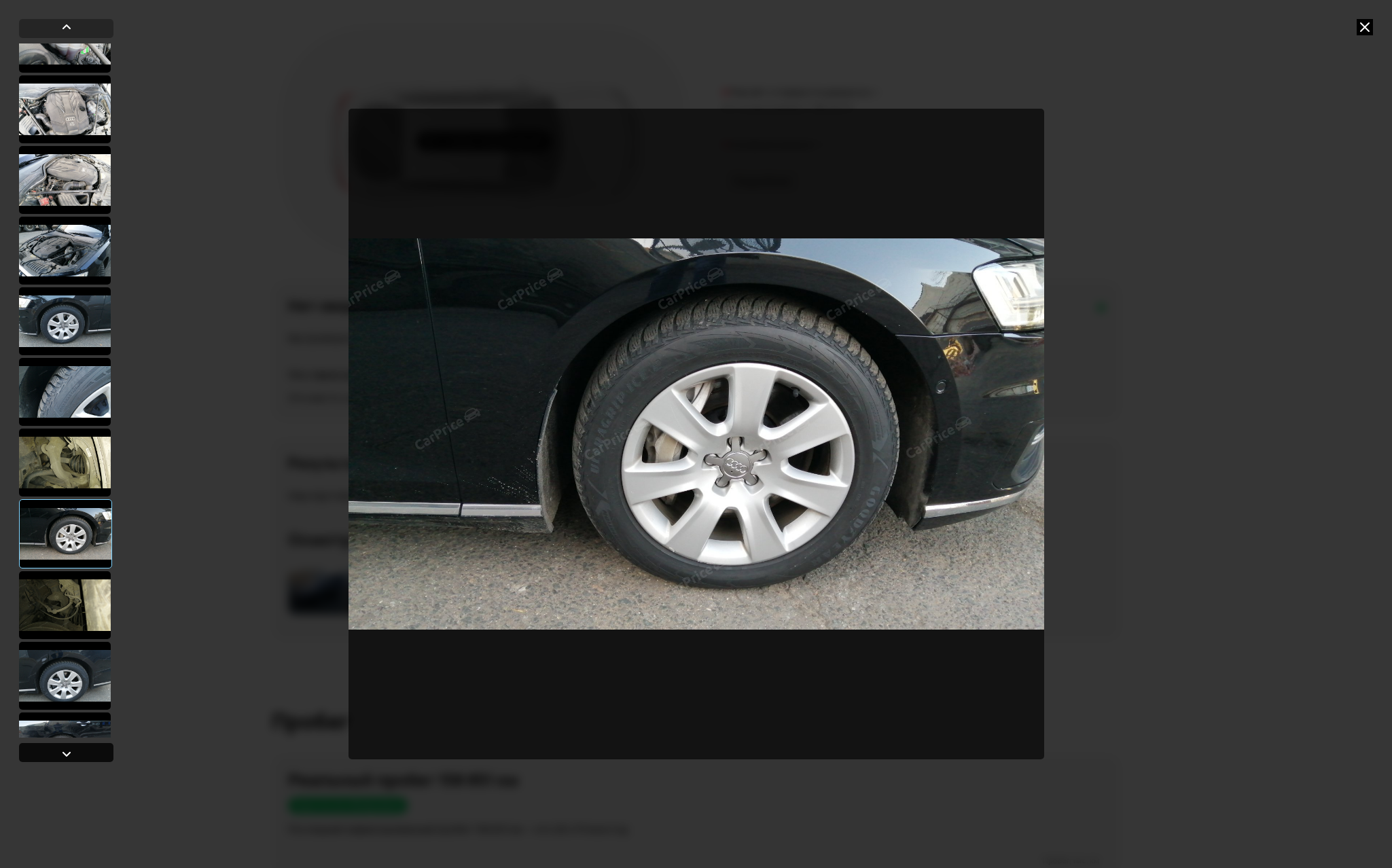
click at [64, 751] on div at bounding box center [66, 753] width 16 height 16
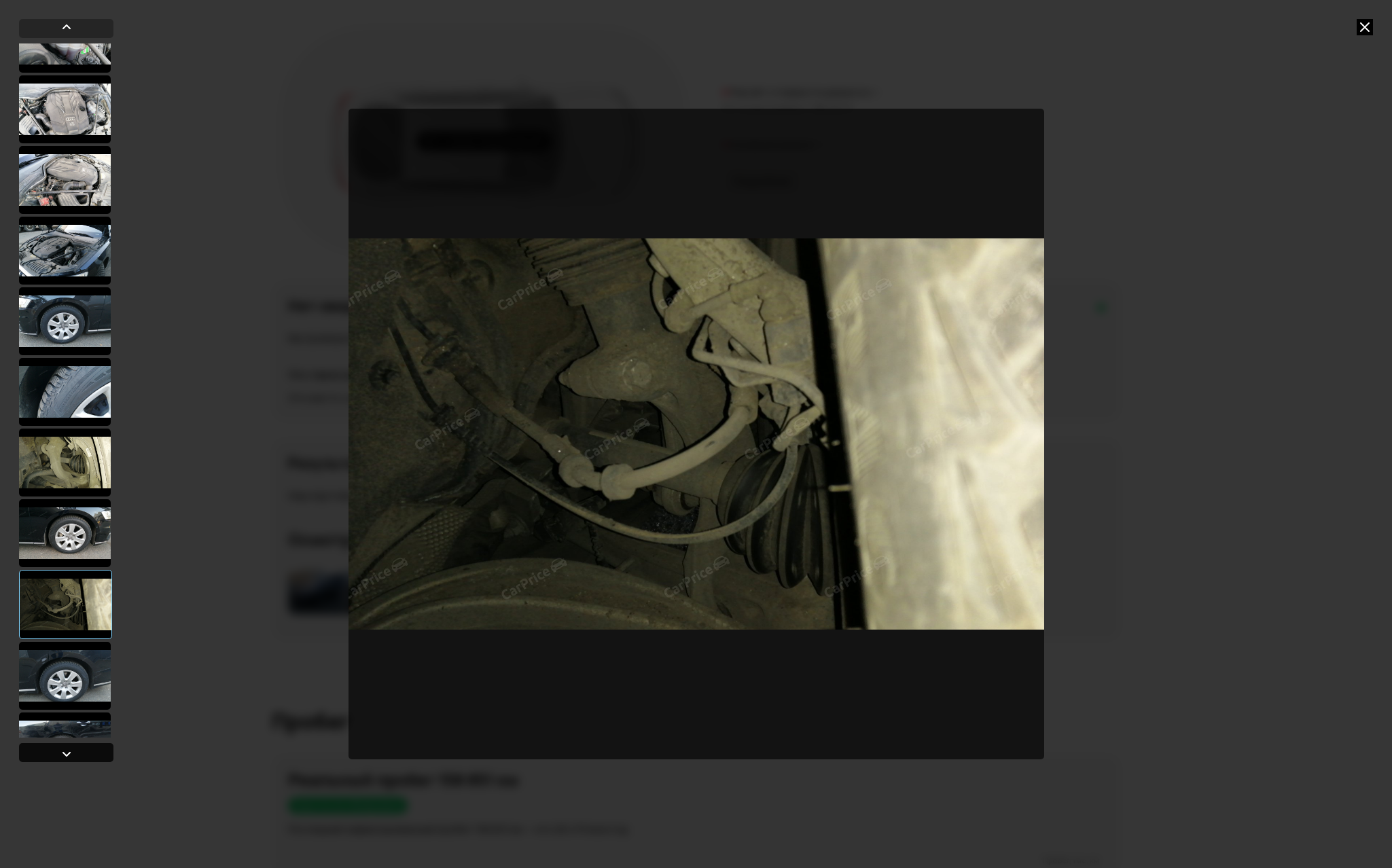
click at [64, 751] on div at bounding box center [66, 753] width 16 height 16
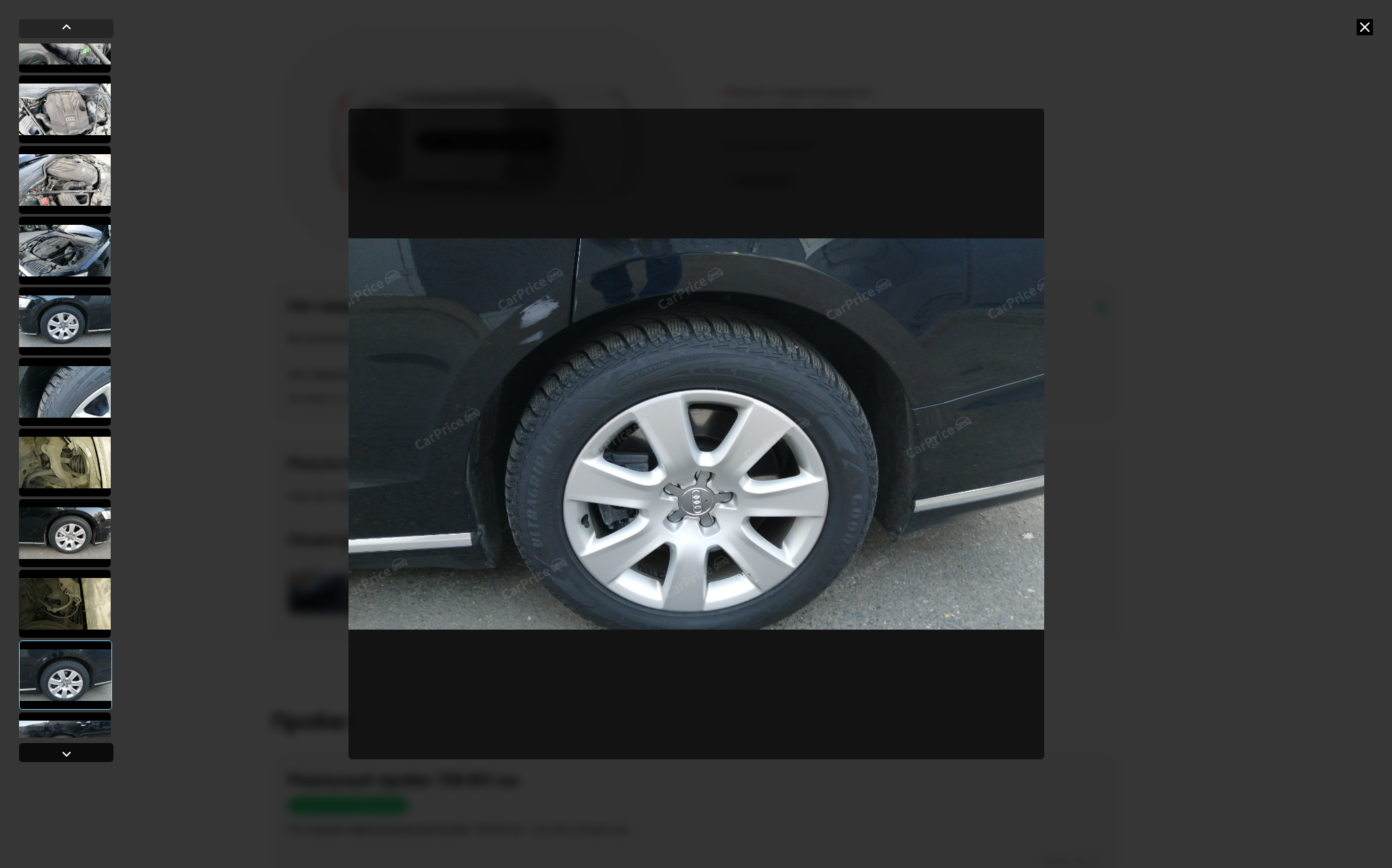
click at [64, 751] on div at bounding box center [66, 753] width 16 height 16
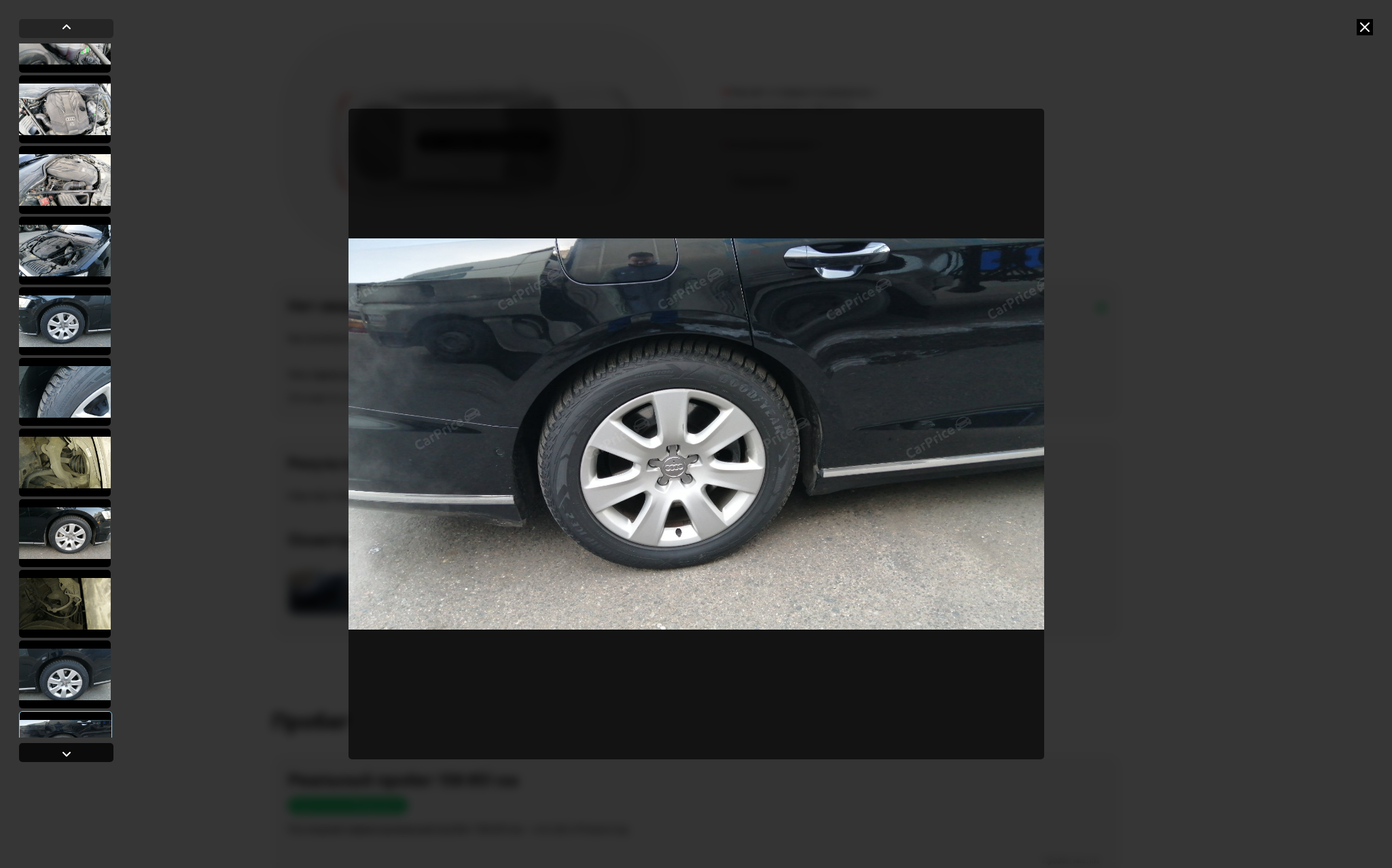
click at [64, 751] on div at bounding box center [66, 753] width 16 height 16
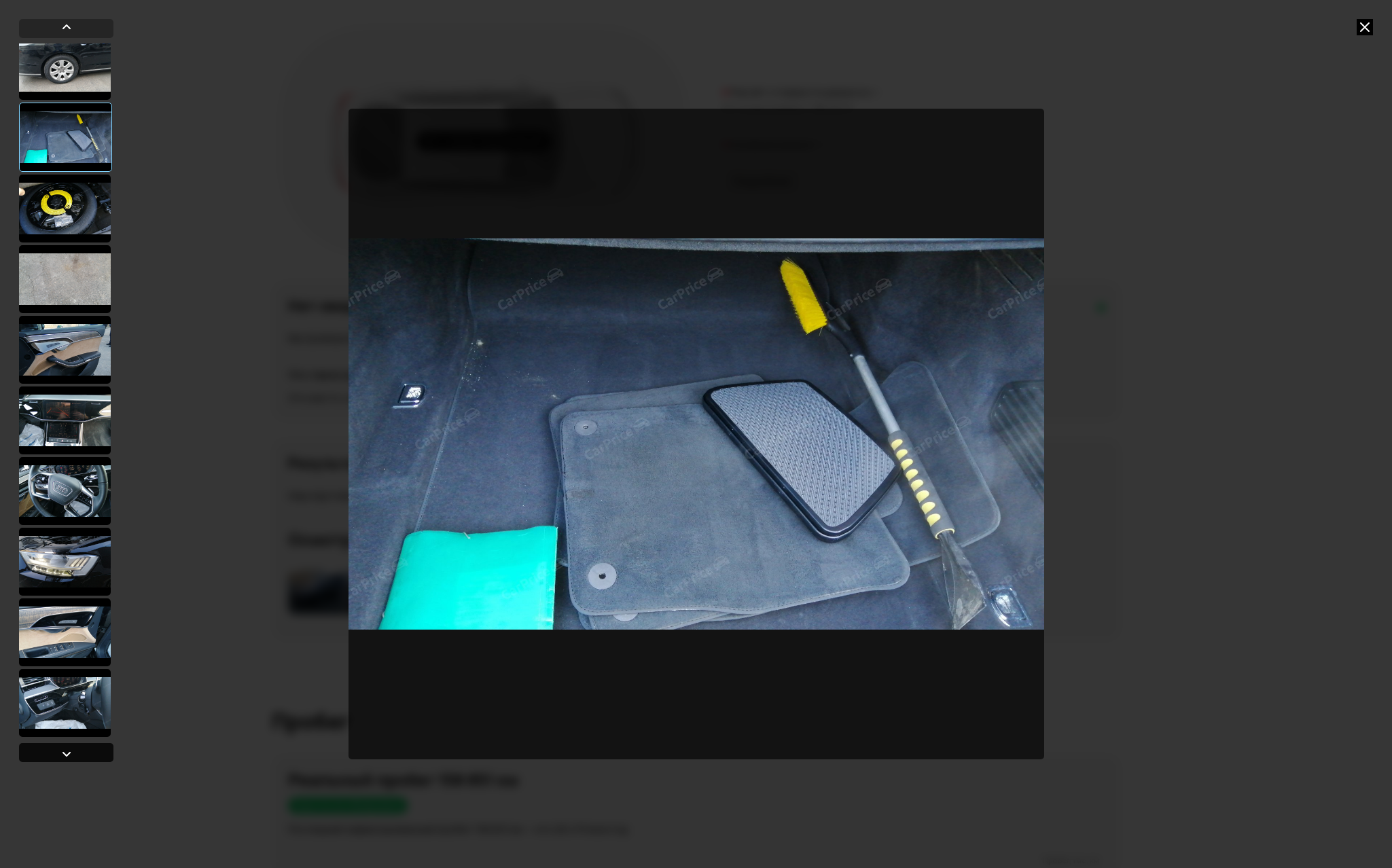
click at [64, 751] on div at bounding box center [66, 753] width 16 height 16
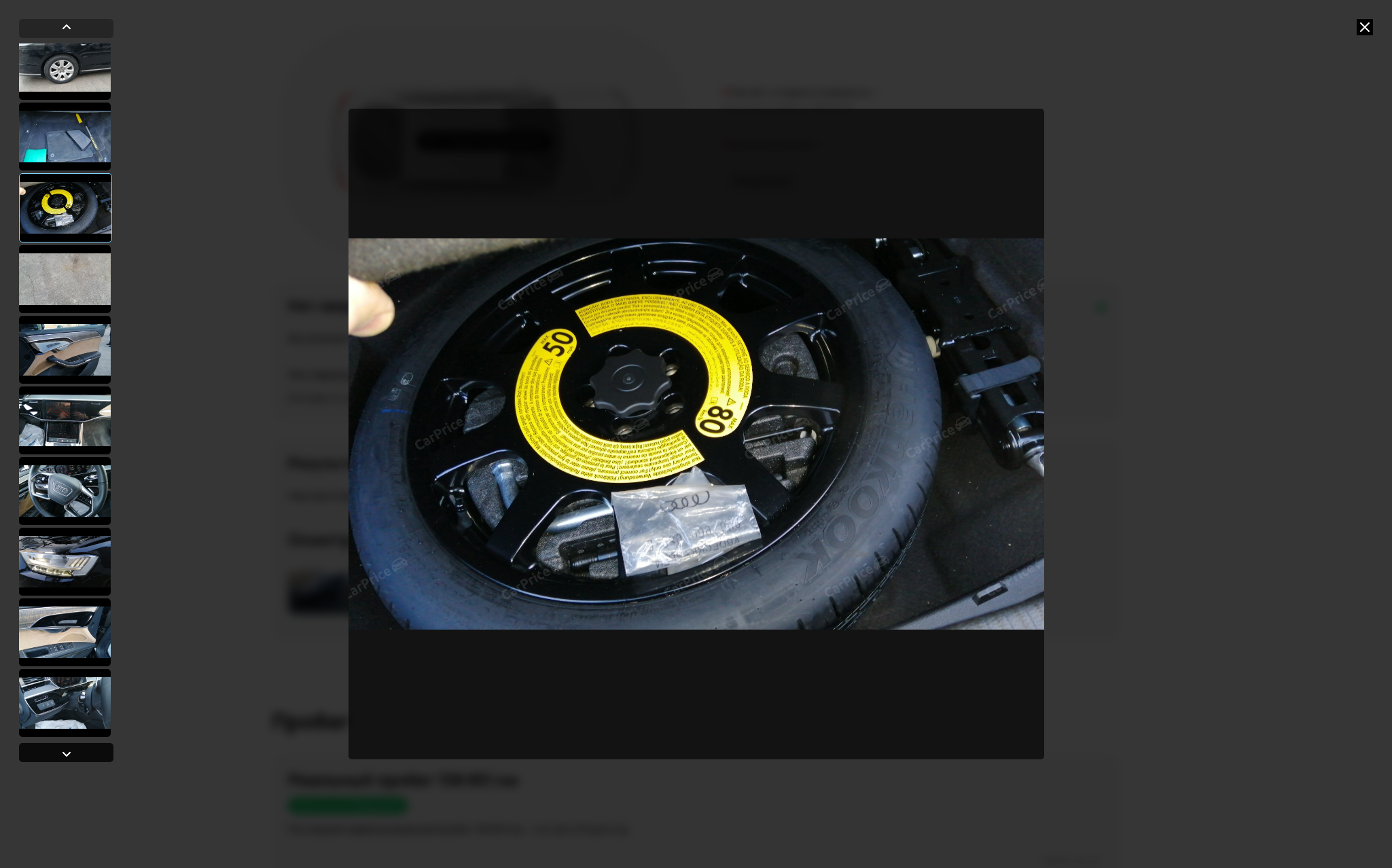
click at [64, 751] on div at bounding box center [66, 753] width 16 height 16
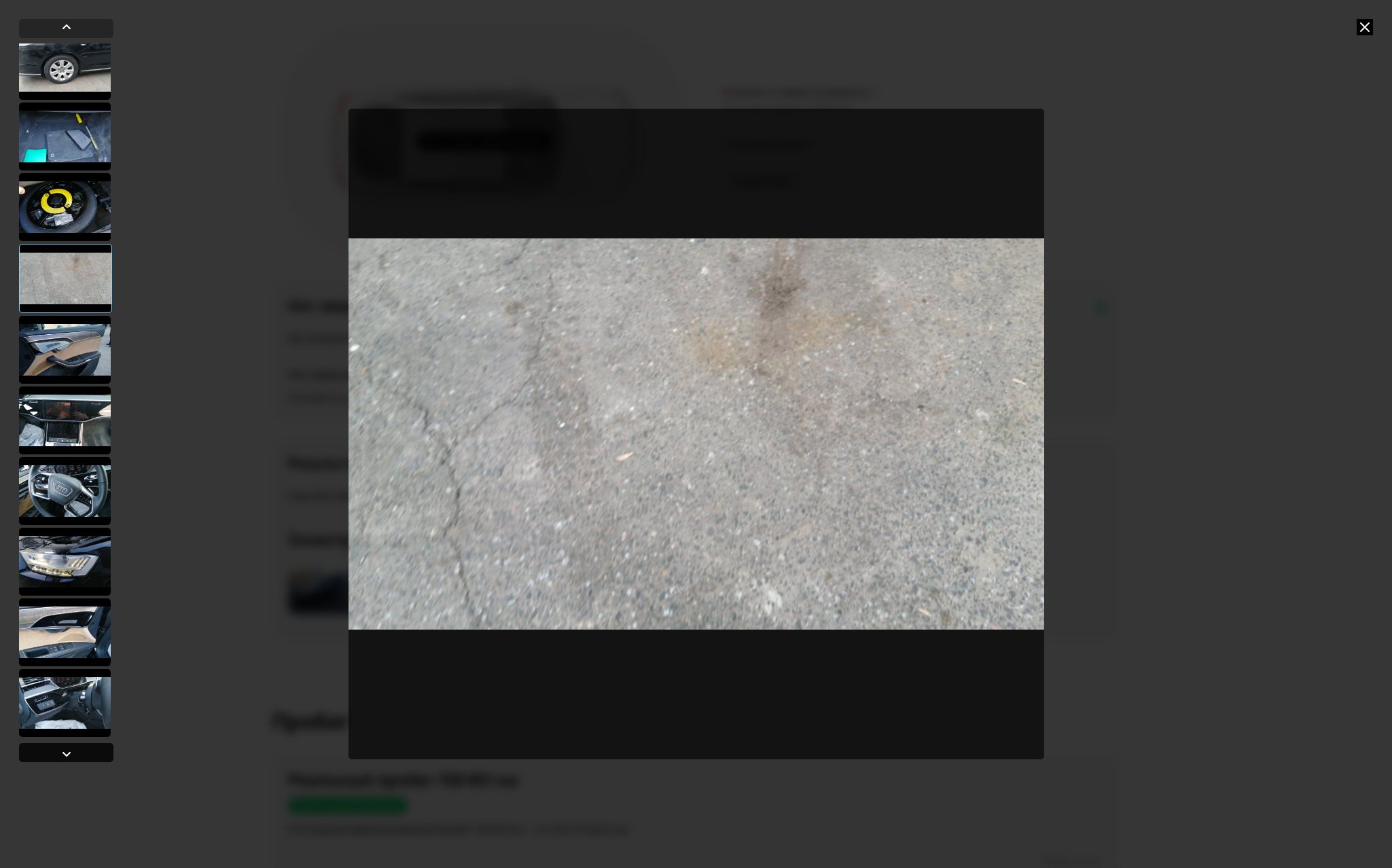
click at [64, 751] on div at bounding box center [66, 753] width 16 height 16
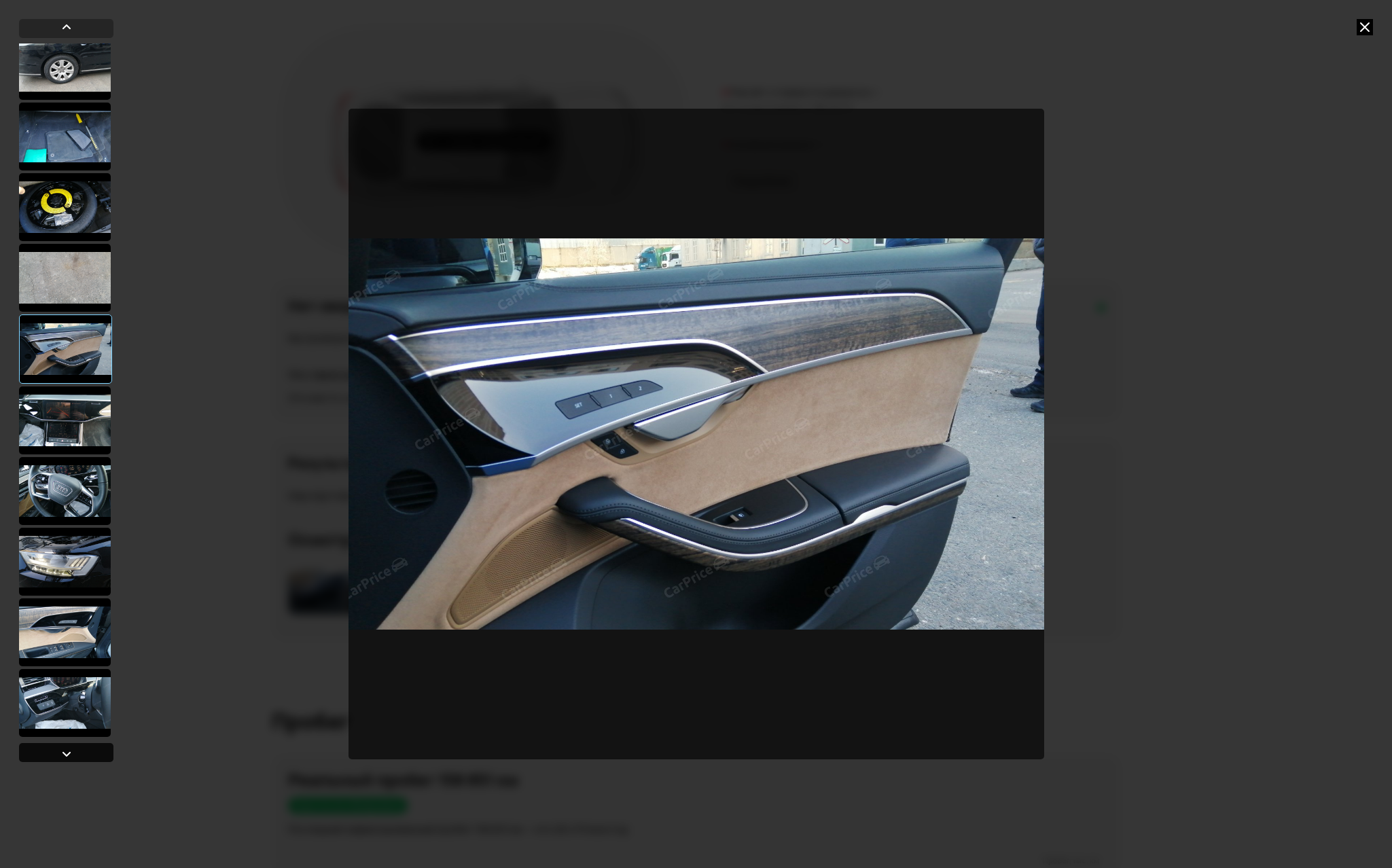
click at [64, 751] on div at bounding box center [66, 753] width 16 height 16
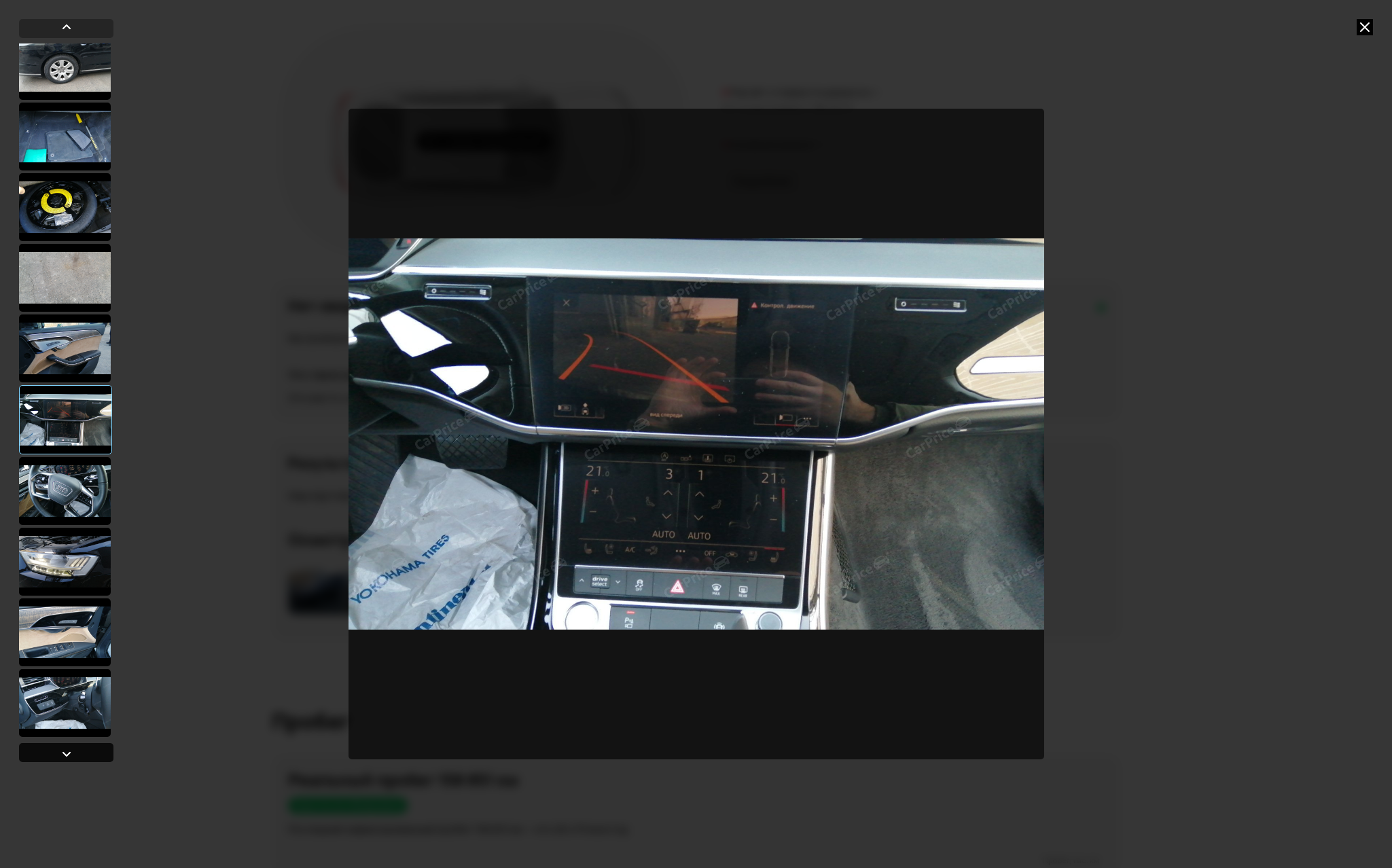
click at [65, 751] on div at bounding box center [66, 753] width 16 height 16
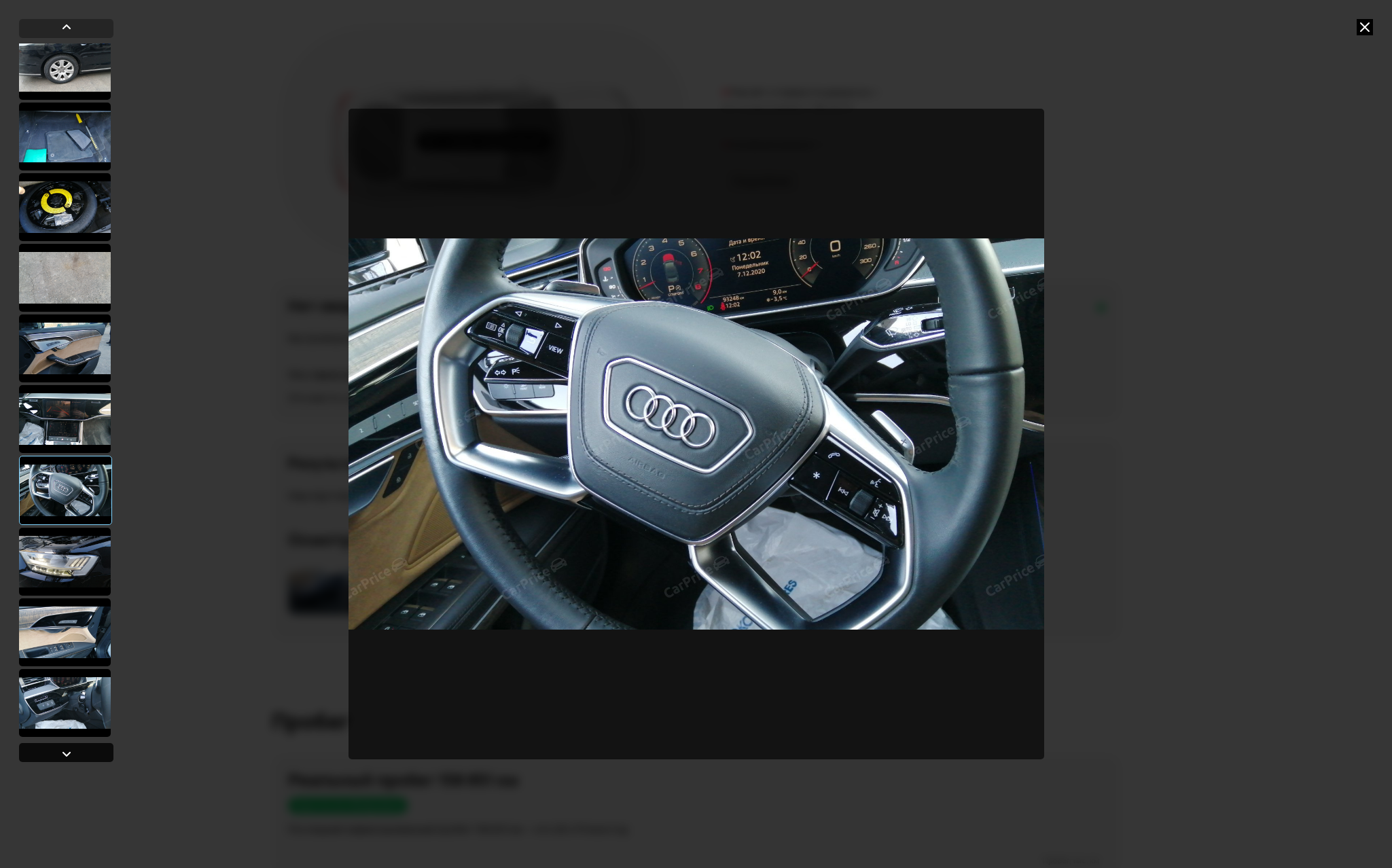
click at [65, 751] on div at bounding box center [66, 753] width 16 height 16
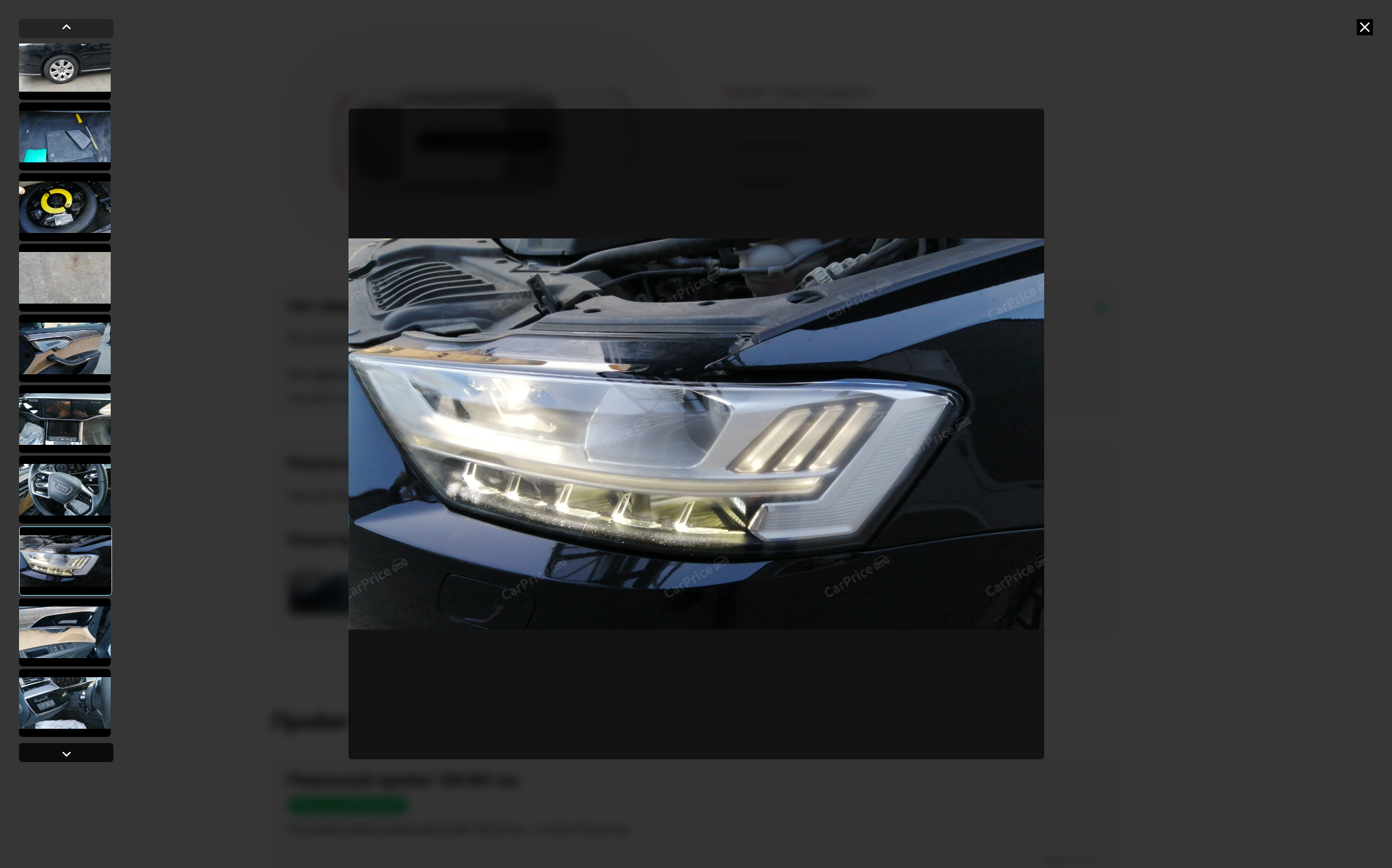
click at [65, 751] on div at bounding box center [66, 753] width 16 height 16
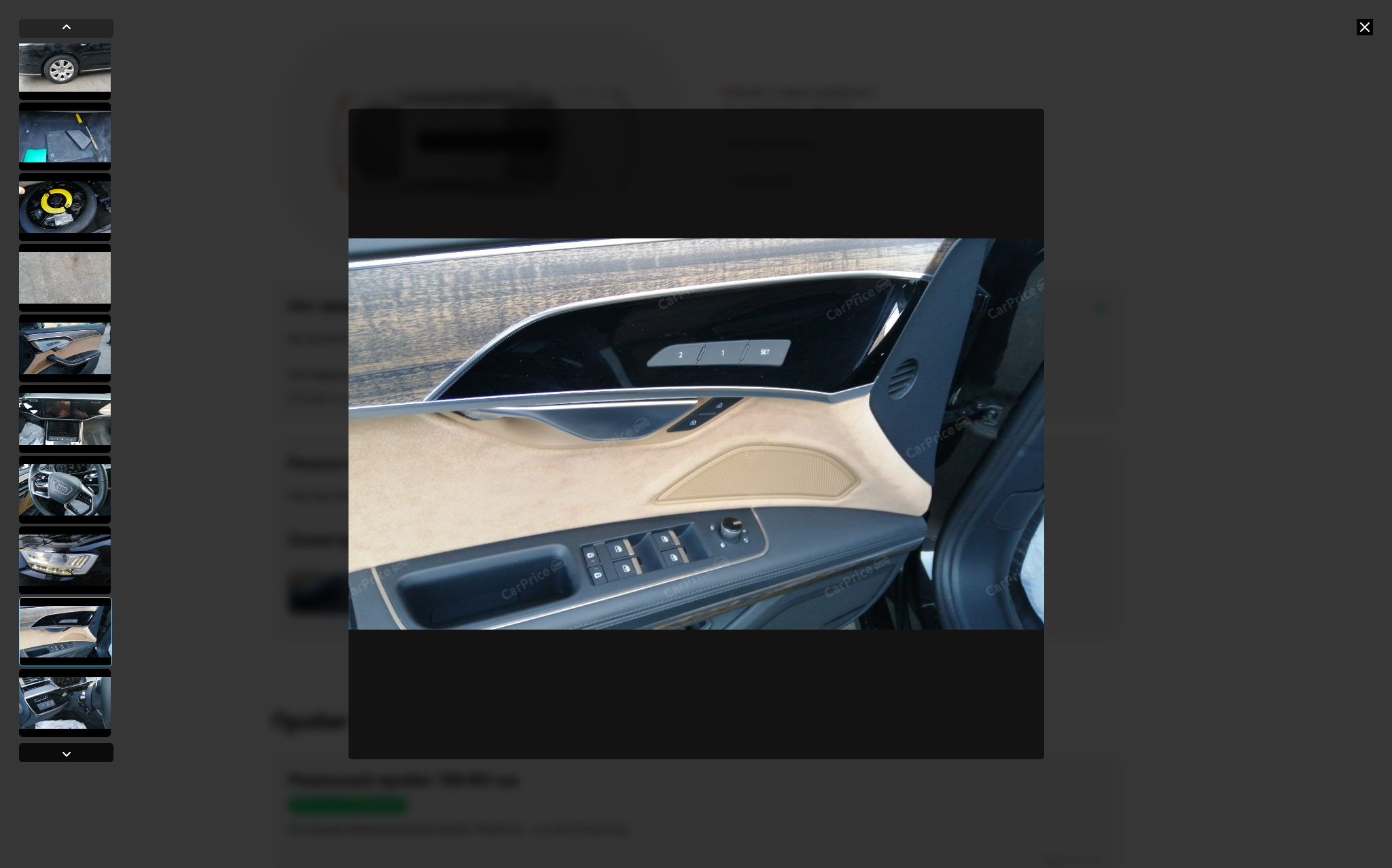
click at [65, 751] on div at bounding box center [66, 753] width 16 height 16
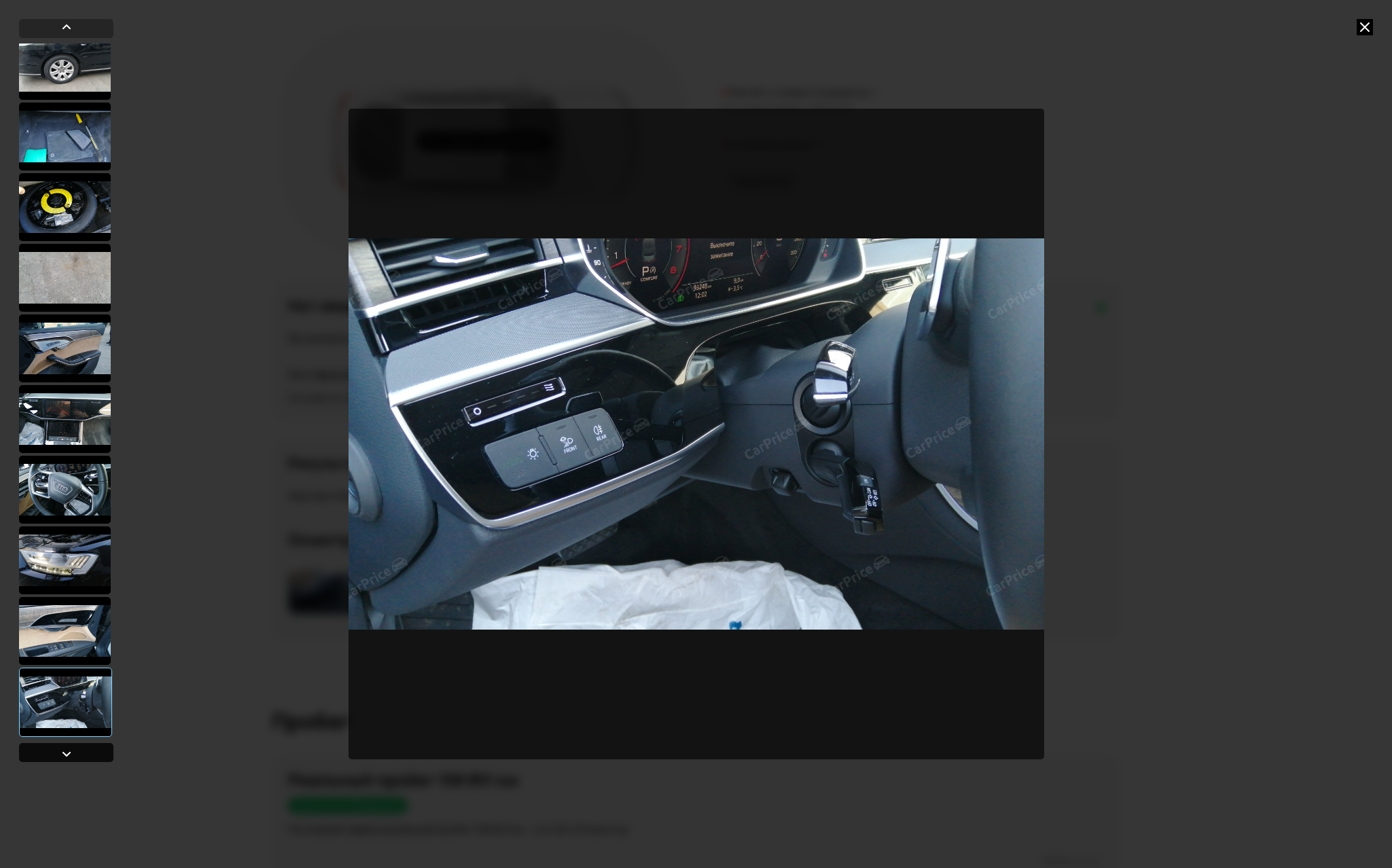
click at [65, 751] on div at bounding box center [66, 753] width 16 height 16
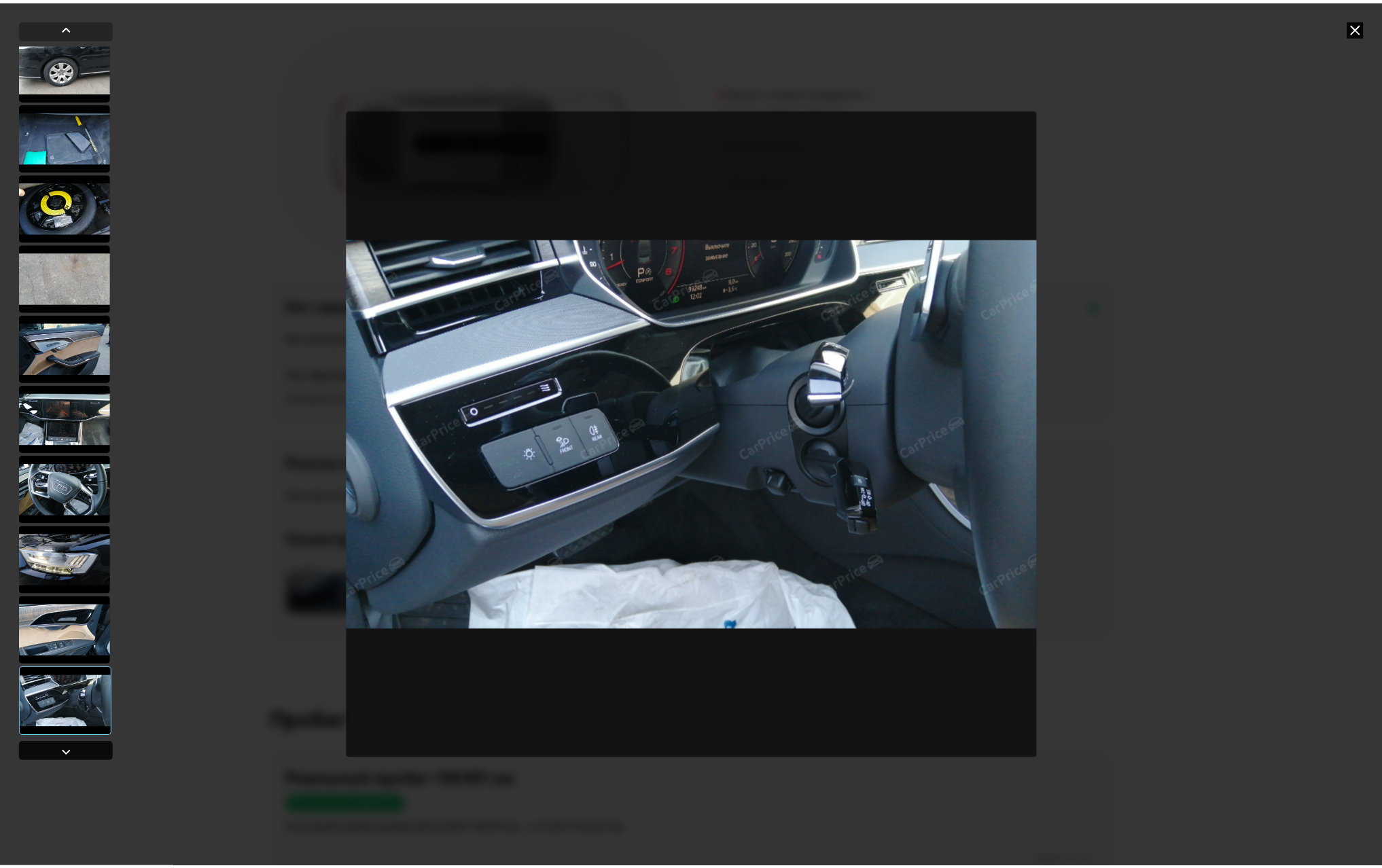
scroll to position [2415, 0]
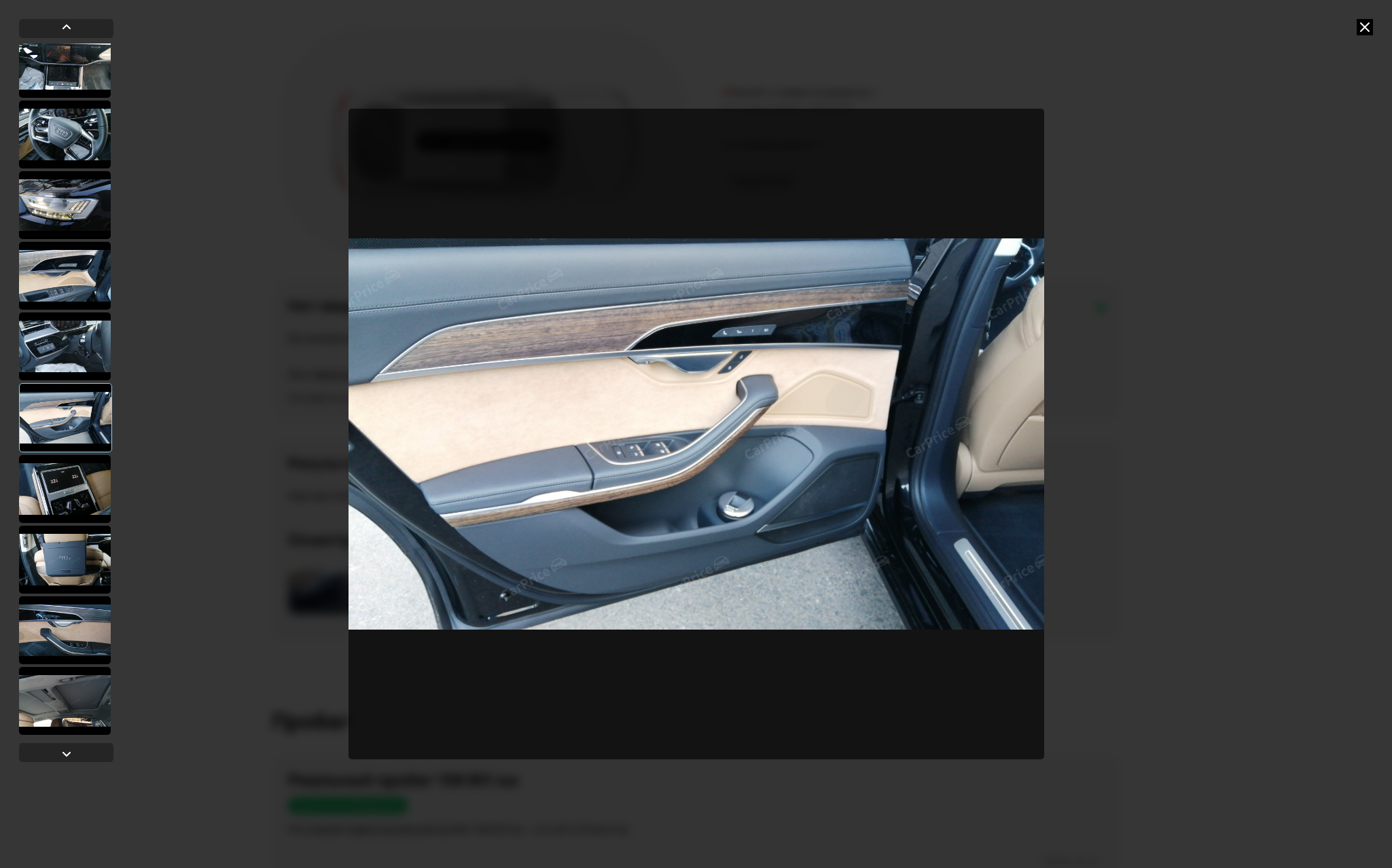
click at [1366, 21] on icon at bounding box center [1364, 26] width 16 height 16
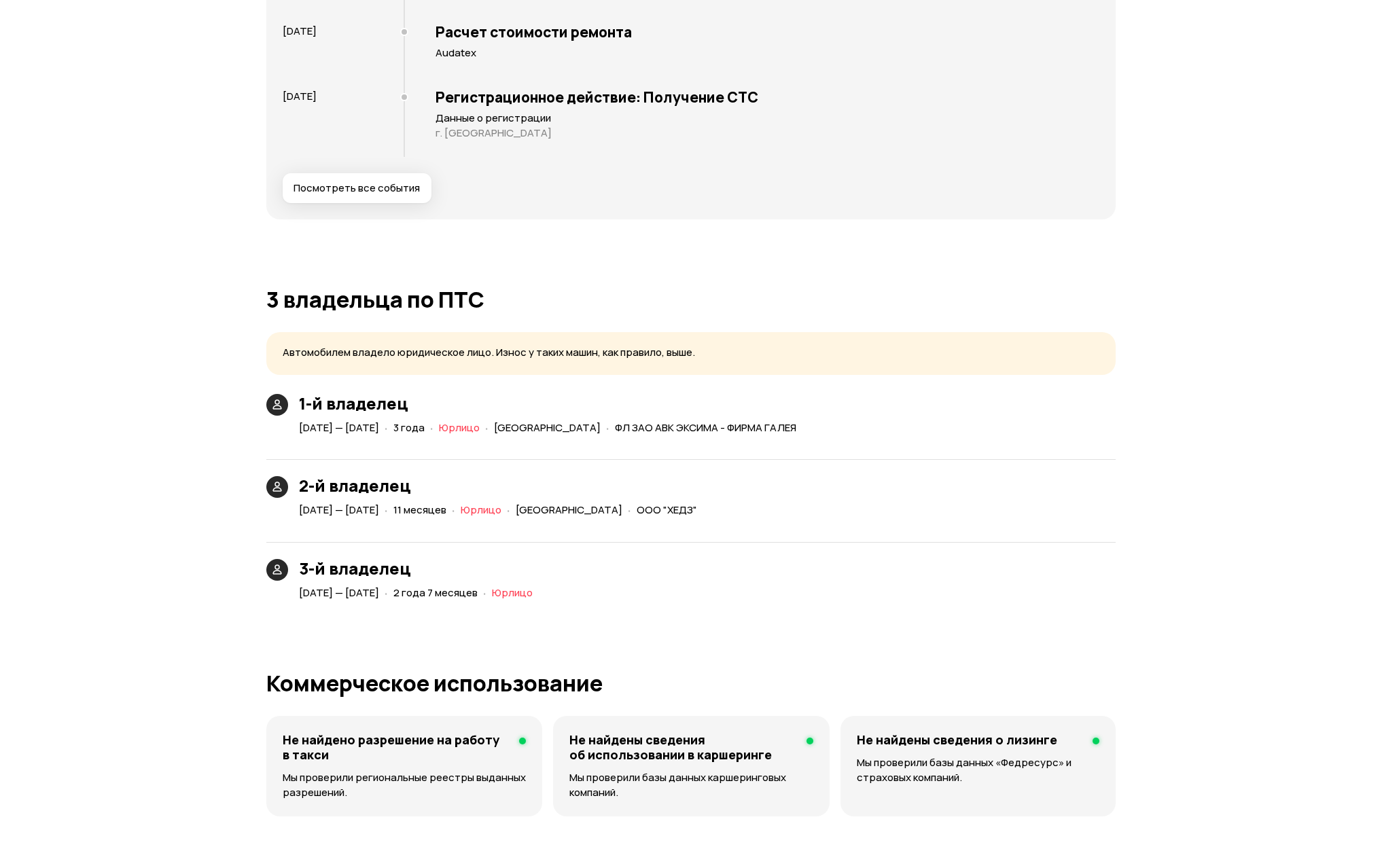
scroll to position [2954, 0]
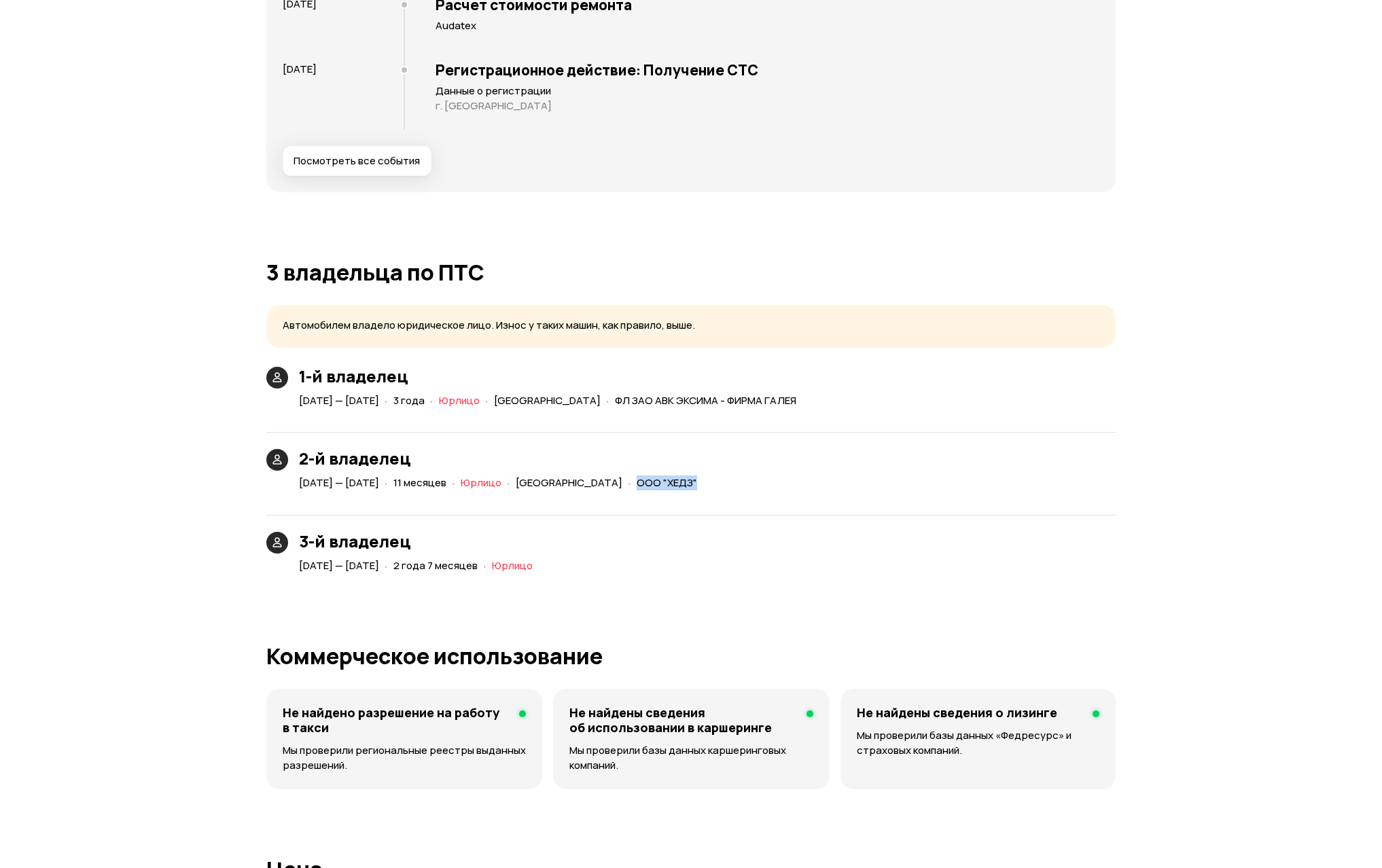
drag, startPoint x: 675, startPoint y: 469, endPoint x: 724, endPoint y: 470, distance: 49.0
click at [700, 474] on div "· ООО "ХЕДЗ"" at bounding box center [662, 483] width 75 height 20
copy span "ООО "ХЕДЗ""
drag, startPoint x: 682, startPoint y: 383, endPoint x: 752, endPoint y: 386, distance: 70.1
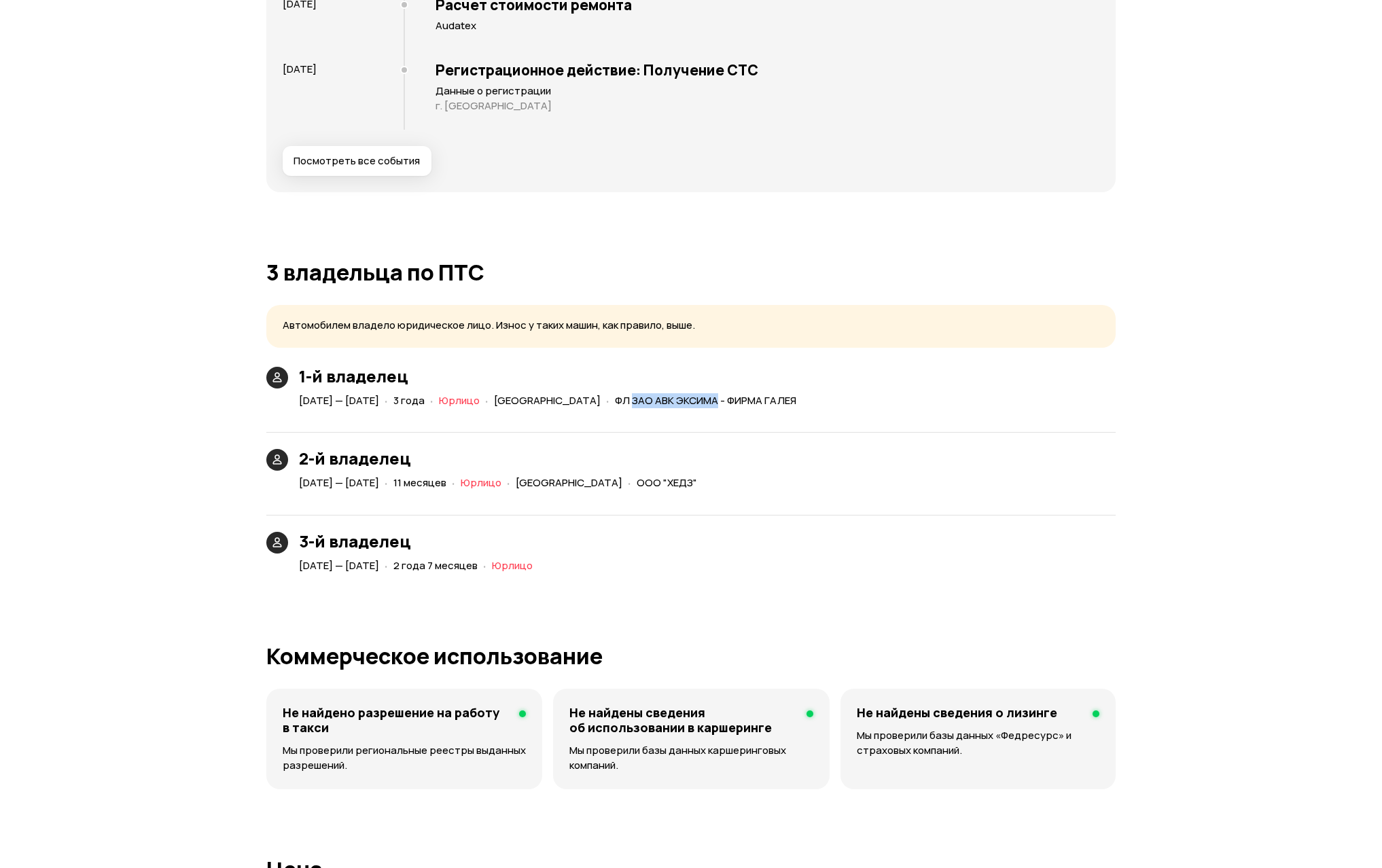
click at [752, 393] on span "ФЛ ЗАО АВК ЭКСИМА - ФИРМА ГАЛЕЯ" at bounding box center [705, 400] width 181 height 14
copy span "ЗАО АВК ЭКСИМА"
drag, startPoint x: 675, startPoint y: 467, endPoint x: 733, endPoint y: 467, distance: 58.0
click at [697, 475] on span "ООО "ХЕДЗ"" at bounding box center [667, 482] width 61 height 14
copy span "ООО "ХЕДЗ""
